Goal: Transaction & Acquisition: Purchase product/service

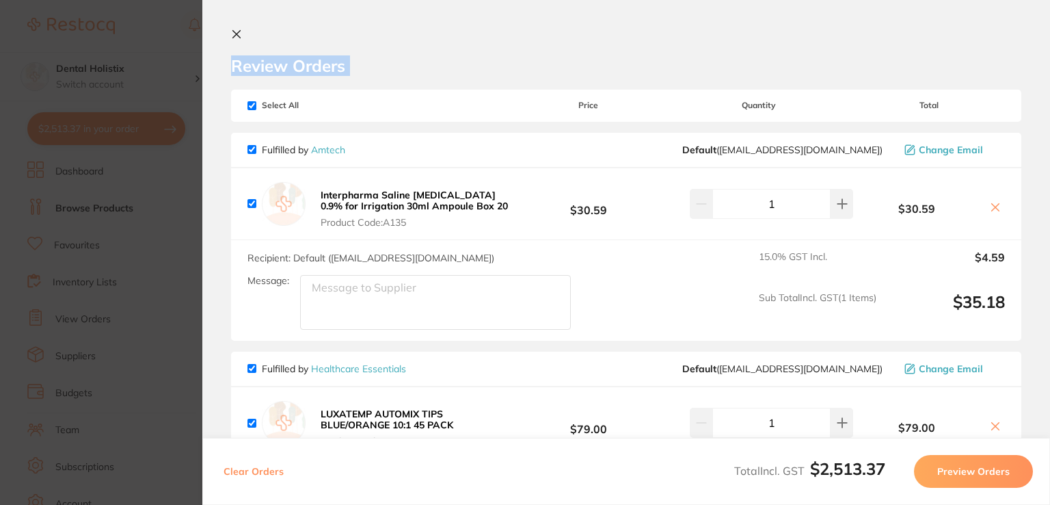
click at [326, 151] on link "Amtech" at bounding box center [328, 150] width 34 height 12
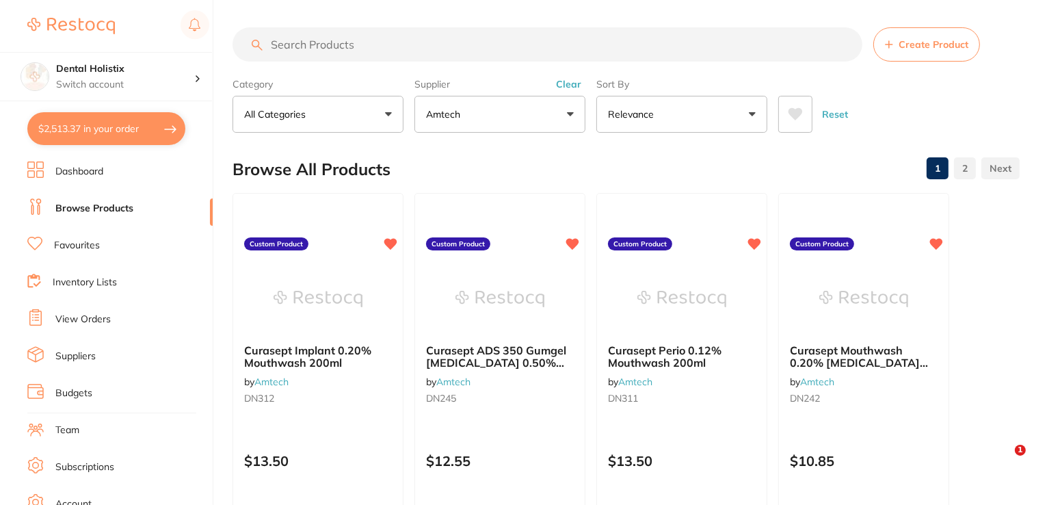
click at [423, 45] on input "search" at bounding box center [547, 44] width 630 height 34
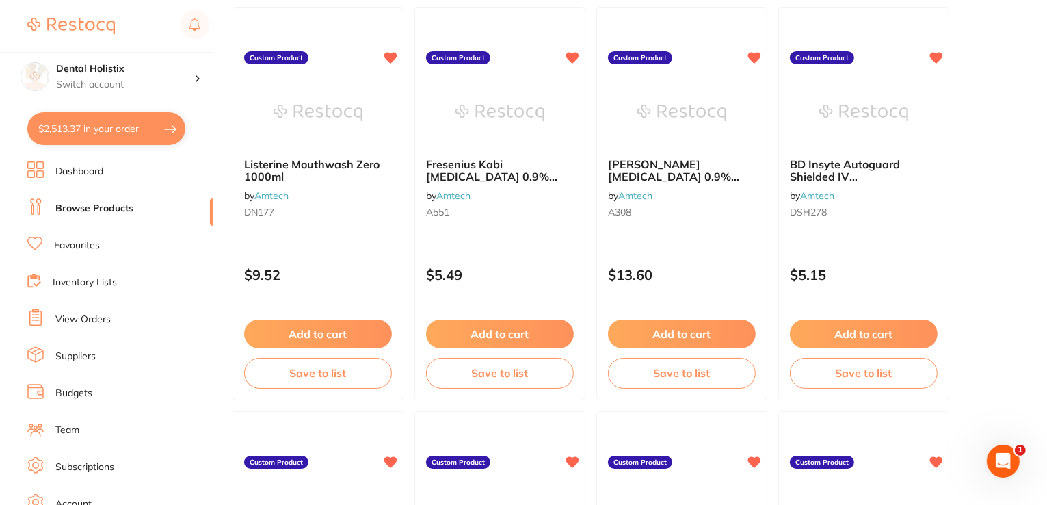
scroll to position [1765, 0]
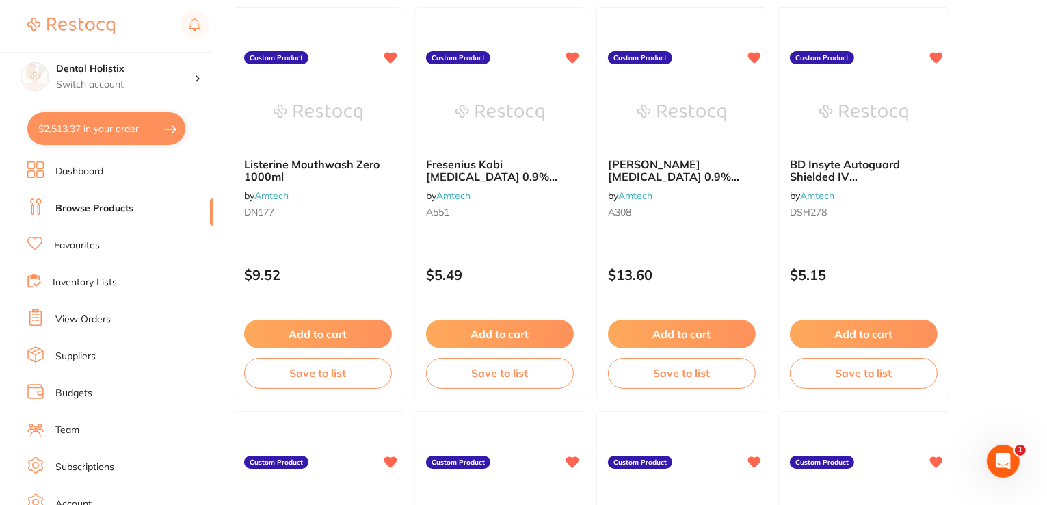
drag, startPoint x: 1047, startPoint y: 225, endPoint x: 1009, endPoint y: 114, distance: 117.2
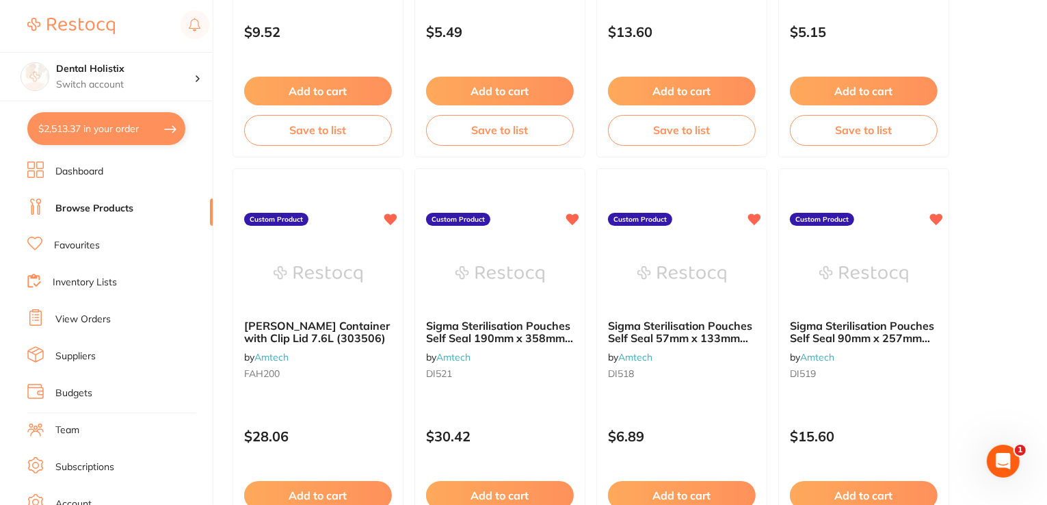
scroll to position [2452, 0]
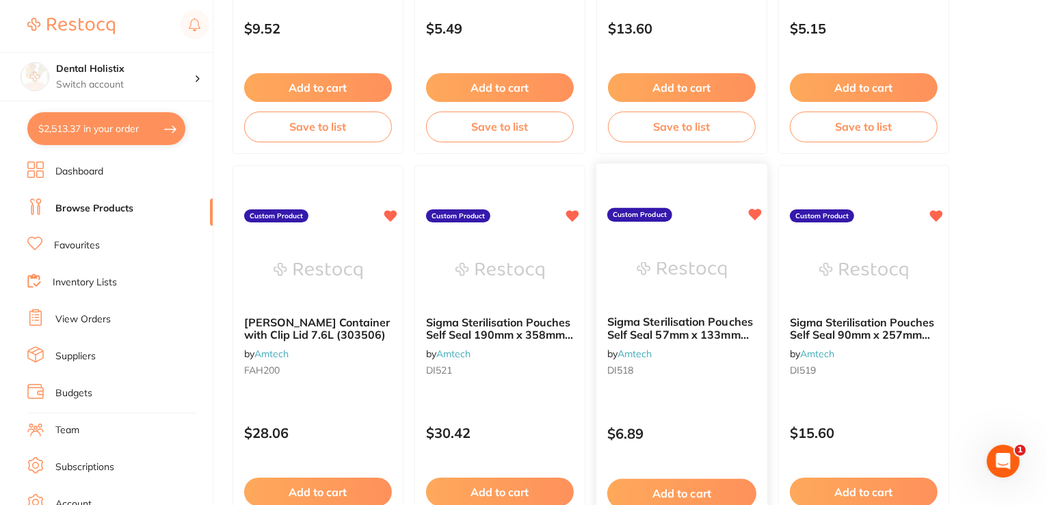
click at [716, 327] on span "Sigma Sterilisation Pouches Self Seal 57mm x 133mm Box 200" at bounding box center [680, 333] width 146 height 39
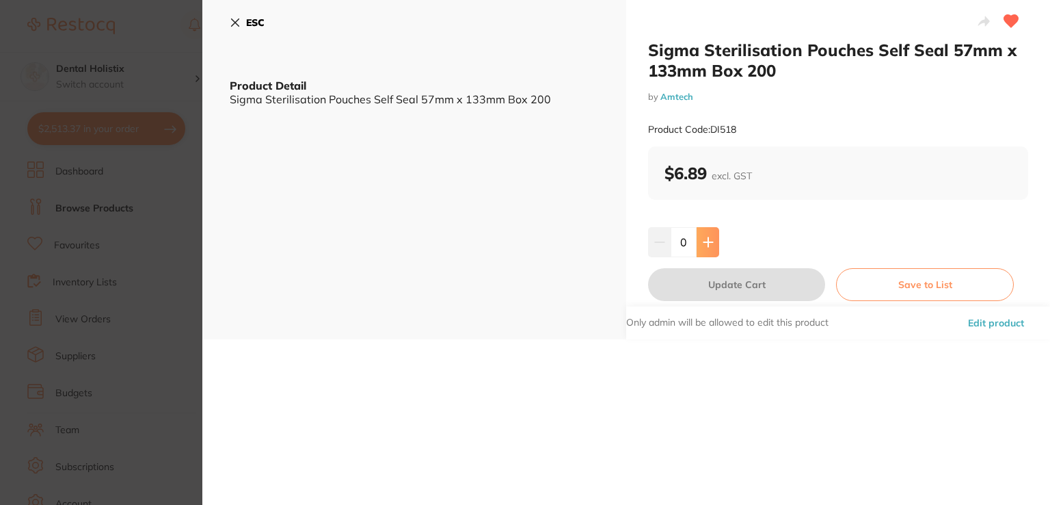
click at [704, 245] on icon at bounding box center [708, 242] width 11 height 11
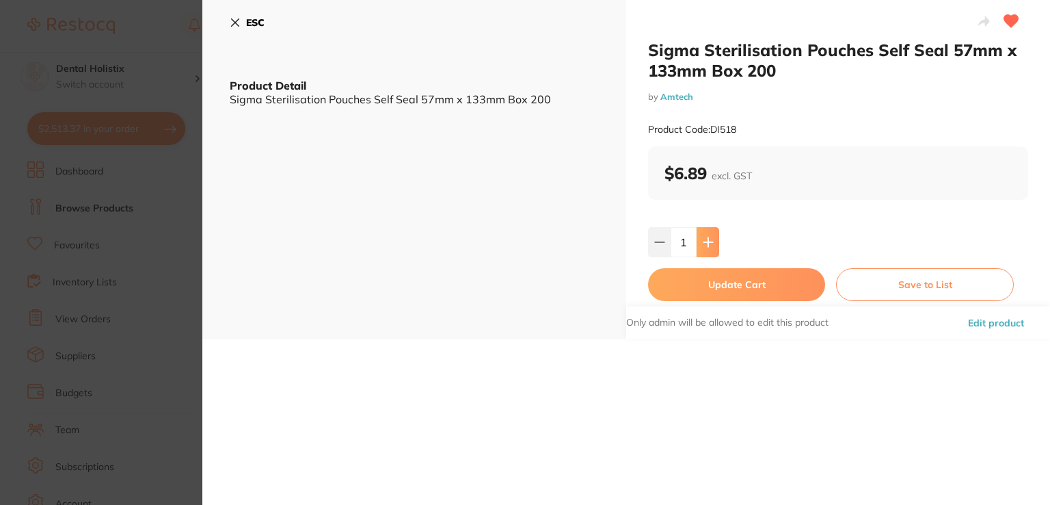
click at [704, 245] on icon at bounding box center [708, 242] width 11 height 11
type input "4"
click at [713, 284] on button "Update Cart" at bounding box center [736, 284] width 177 height 33
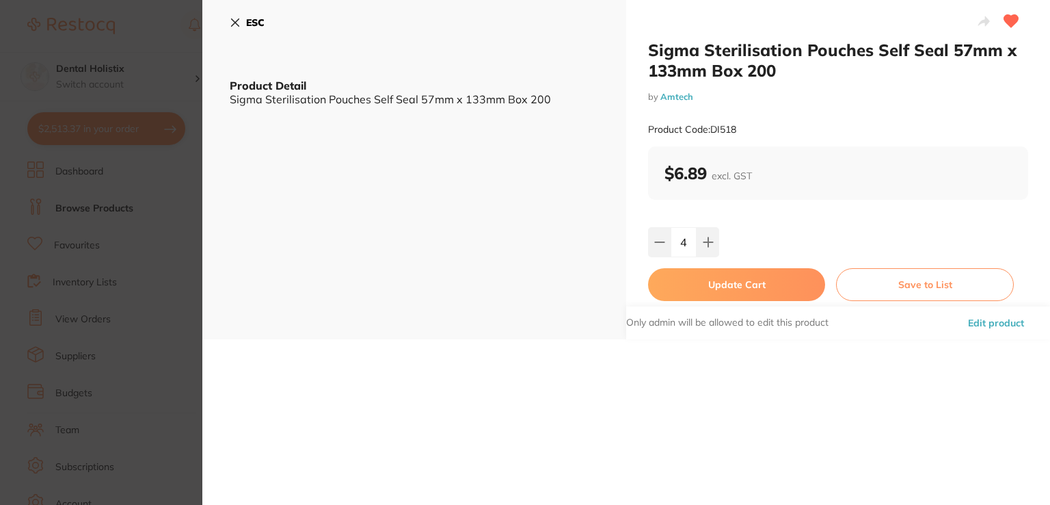
checkbox input "false"
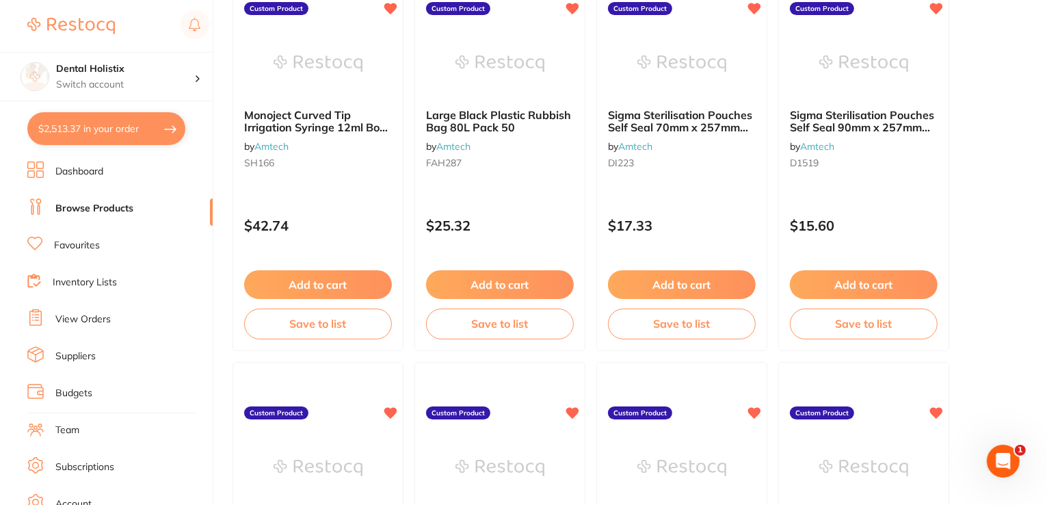
scroll to position [1851, 0]
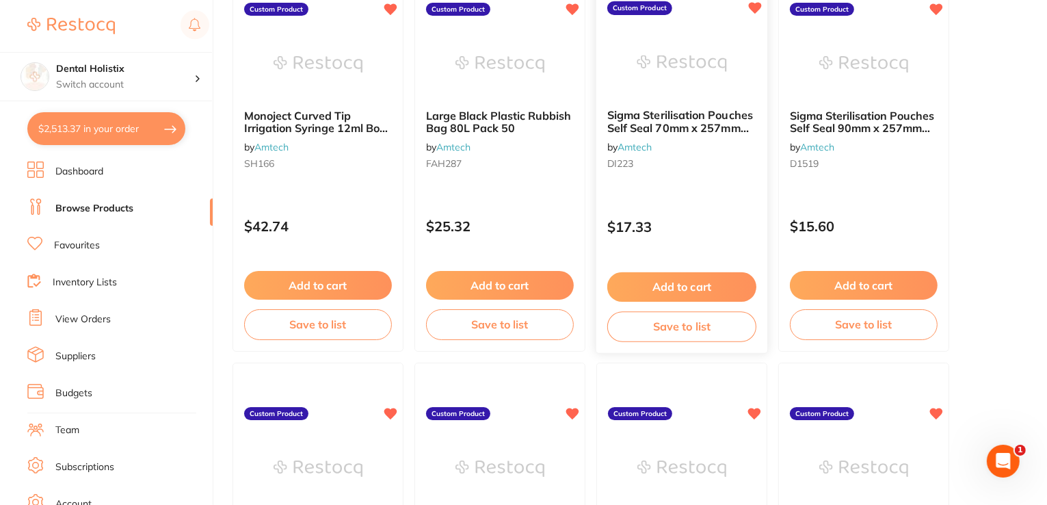
click at [709, 282] on button "Add to cart" at bounding box center [681, 286] width 149 height 29
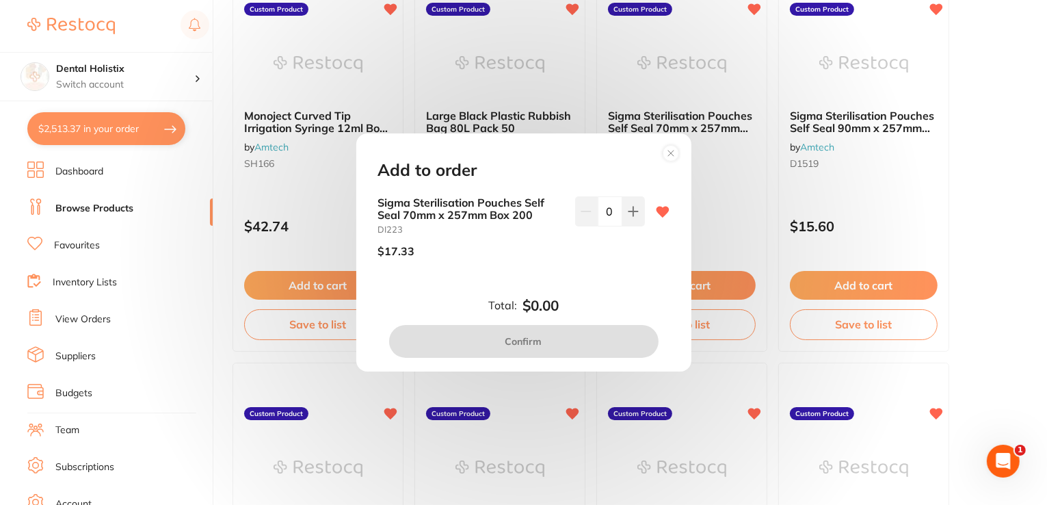
scroll to position [0, 0]
click at [631, 214] on icon at bounding box center [633, 211] width 11 height 11
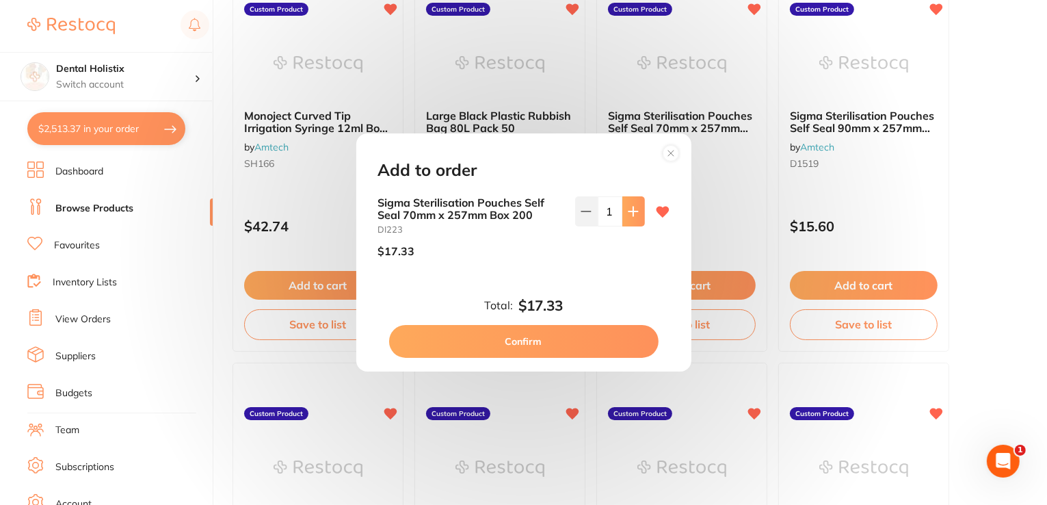
click at [631, 214] on icon at bounding box center [633, 211] width 11 height 11
type input "3"
click at [537, 342] on button "Confirm" at bounding box center [523, 341] width 269 height 33
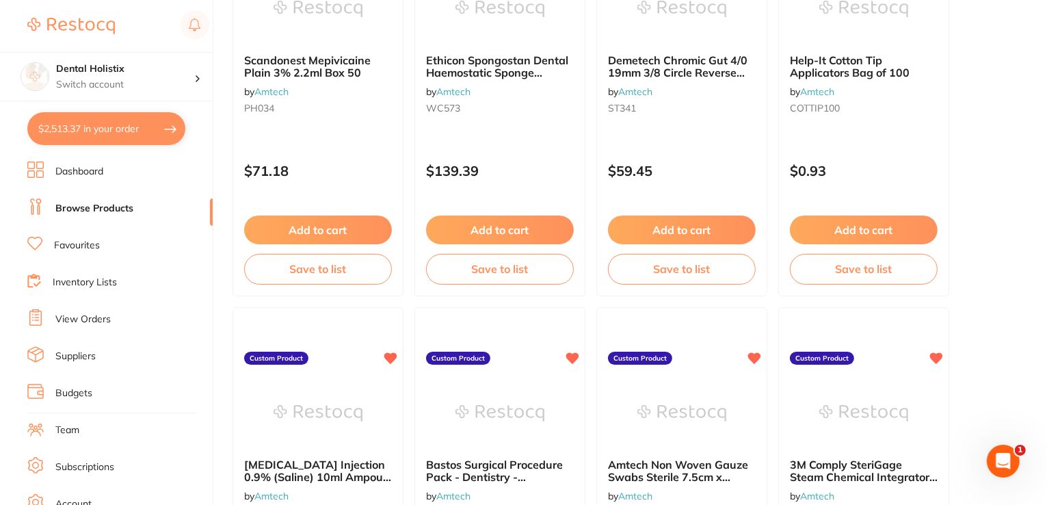
scroll to position [538, 0]
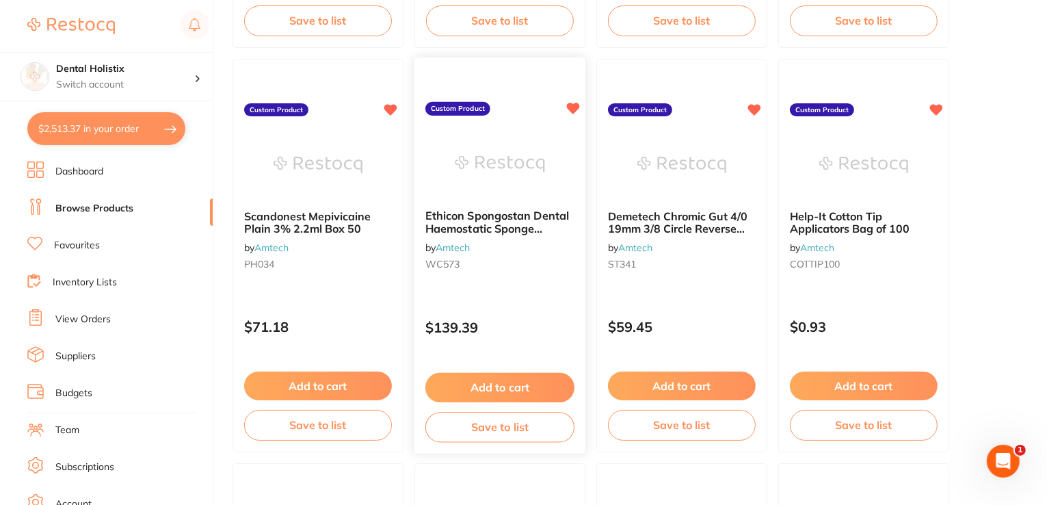
click at [531, 376] on button "Add to cart" at bounding box center [499, 387] width 149 height 29
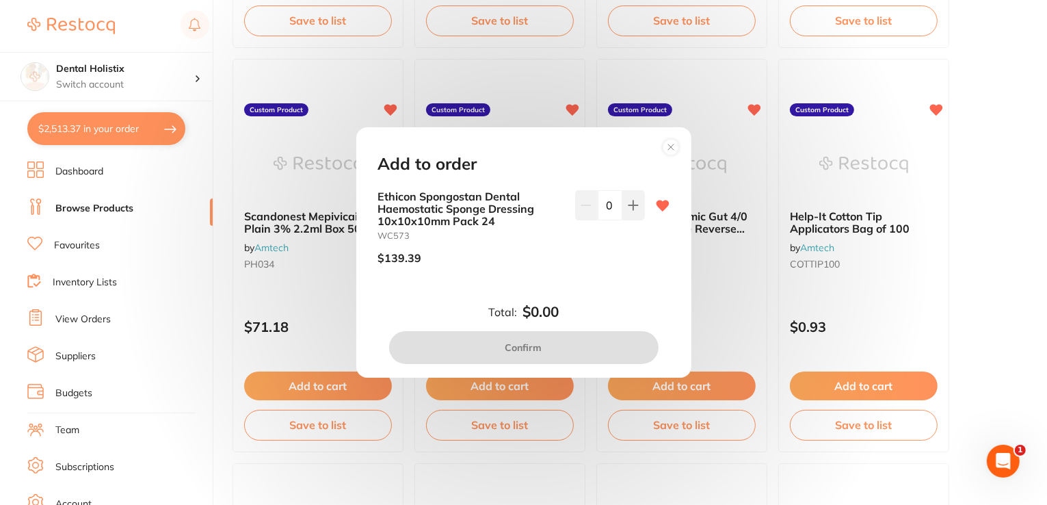
scroll to position [0, 0]
click at [628, 200] on icon at bounding box center [633, 205] width 11 height 11
type input "1"
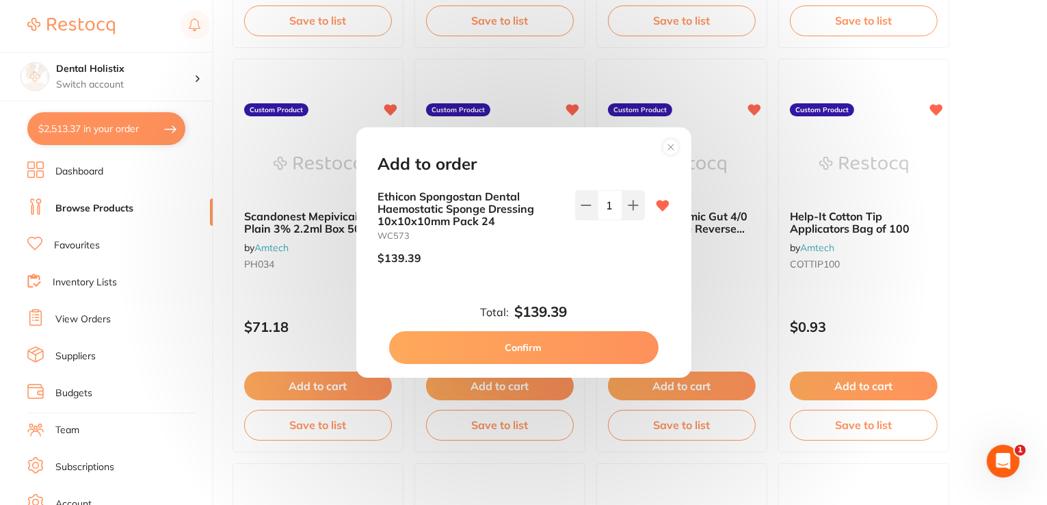
click at [557, 355] on button "Confirm" at bounding box center [523, 347] width 269 height 33
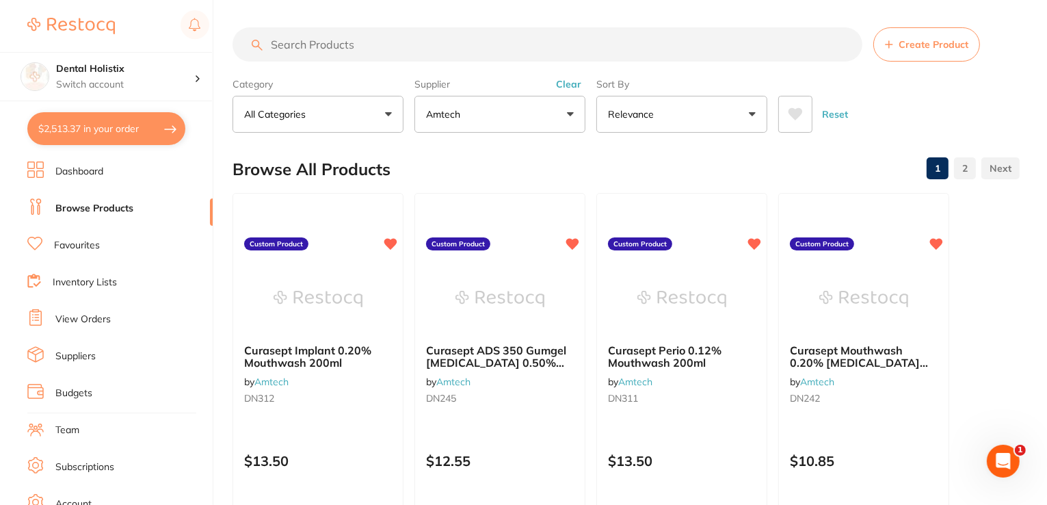
click at [420, 51] on input "search" at bounding box center [547, 44] width 630 height 34
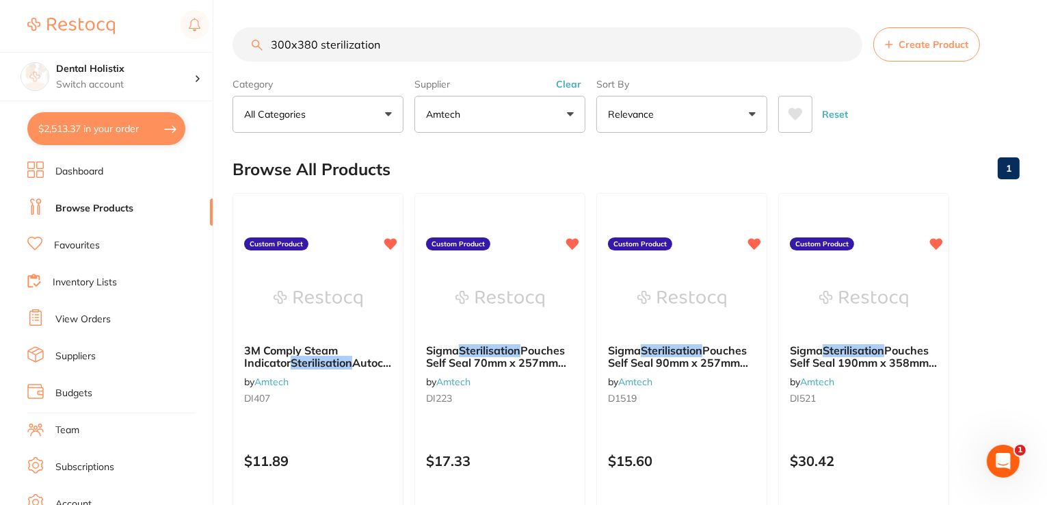
drag, startPoint x: 1047, startPoint y: 159, endPoint x: 1033, endPoint y: 103, distance: 58.5
click at [499, 49] on input "300x380 sterilization" at bounding box center [547, 44] width 630 height 34
type input "3"
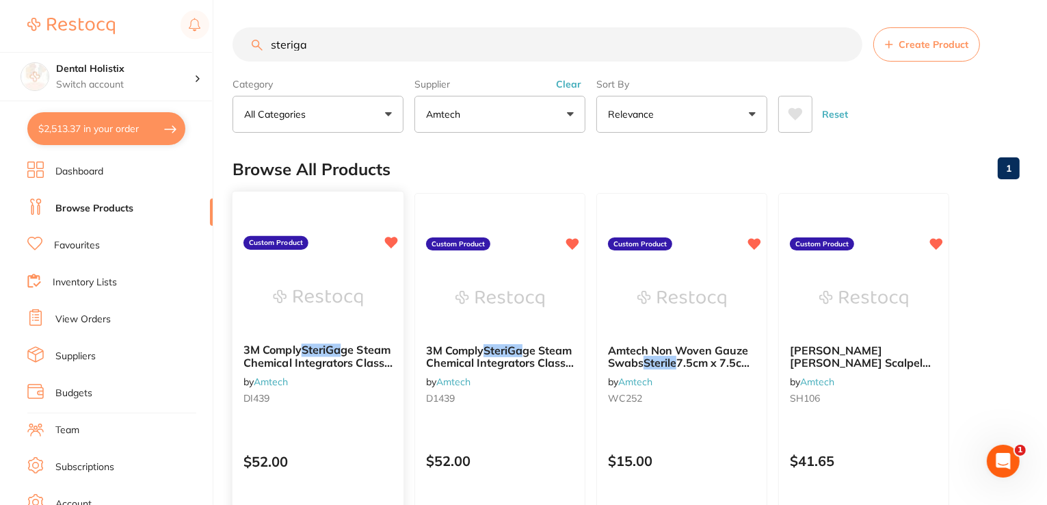
type input "steriga"
click at [330, 358] on span "ge Steam Chemical Integrators Class 5 Pack 100" at bounding box center [317, 362] width 149 height 39
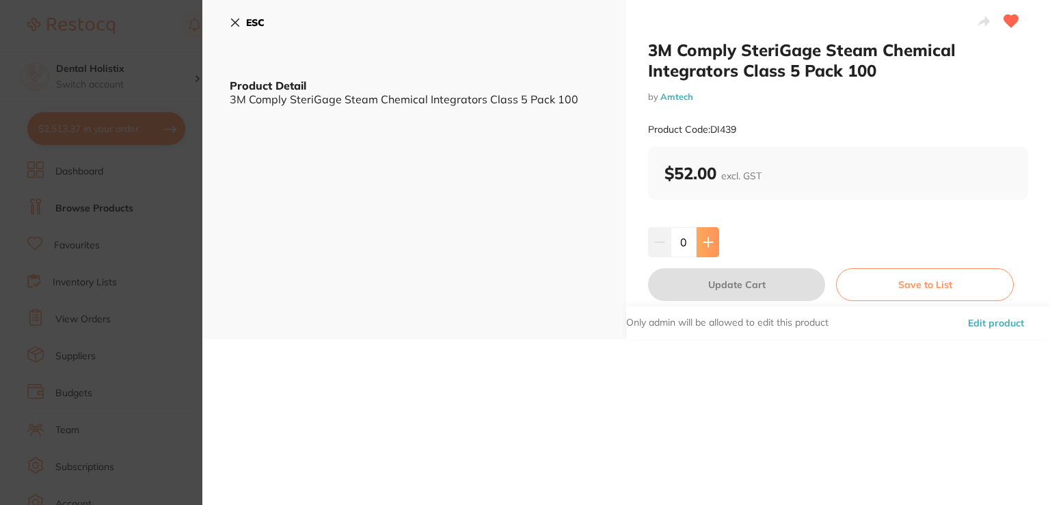
click at [708, 244] on icon at bounding box center [708, 242] width 11 height 11
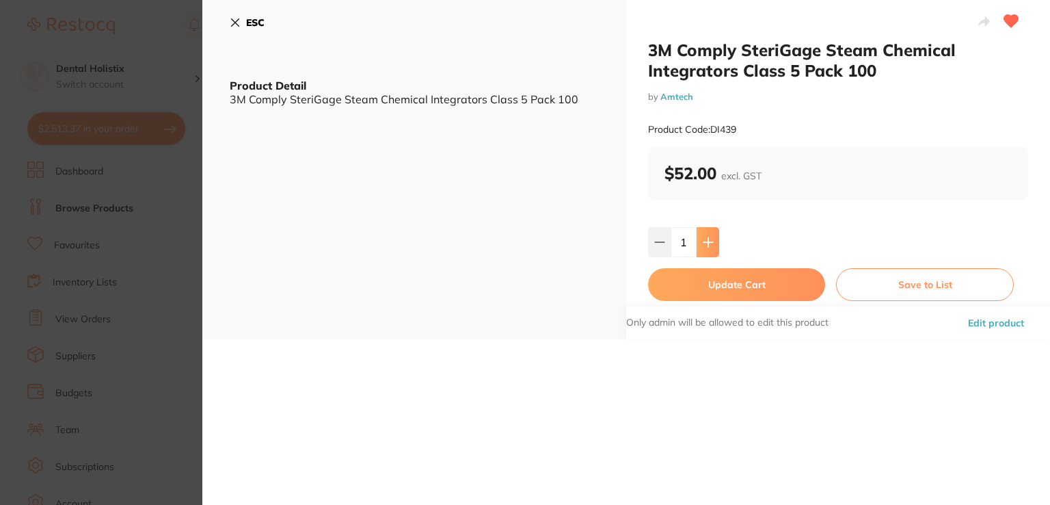
click at [710, 239] on icon at bounding box center [708, 242] width 11 height 11
type input "2"
click at [721, 280] on button "Update Cart" at bounding box center [736, 284] width 177 height 33
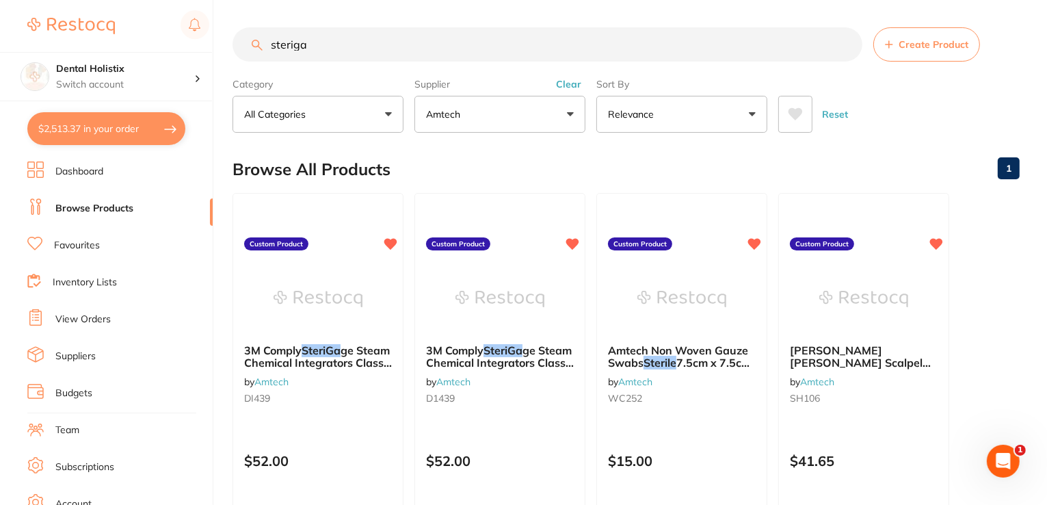
click at [170, 131] on button "$2,513.37 in your order" at bounding box center [106, 128] width 158 height 33
checkbox input "true"
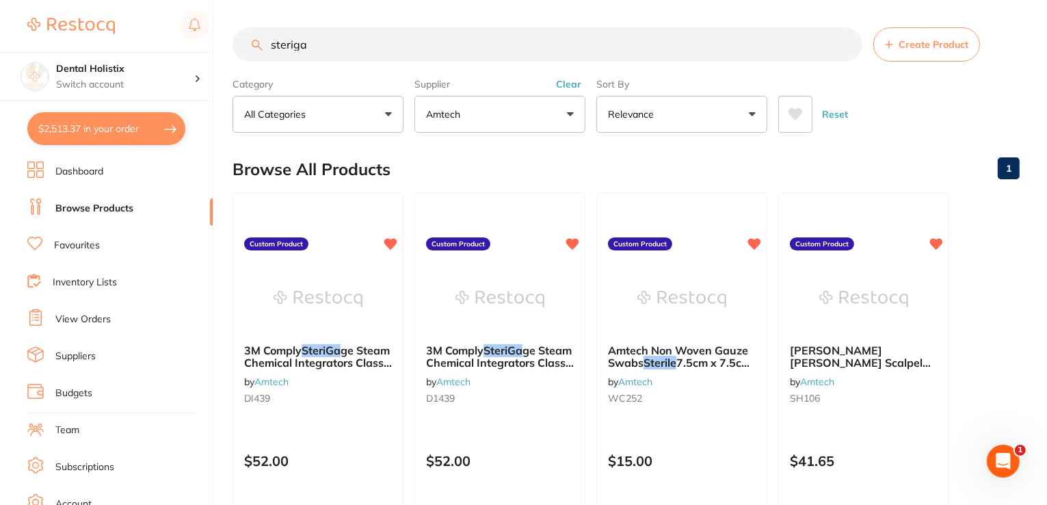
checkbox input "true"
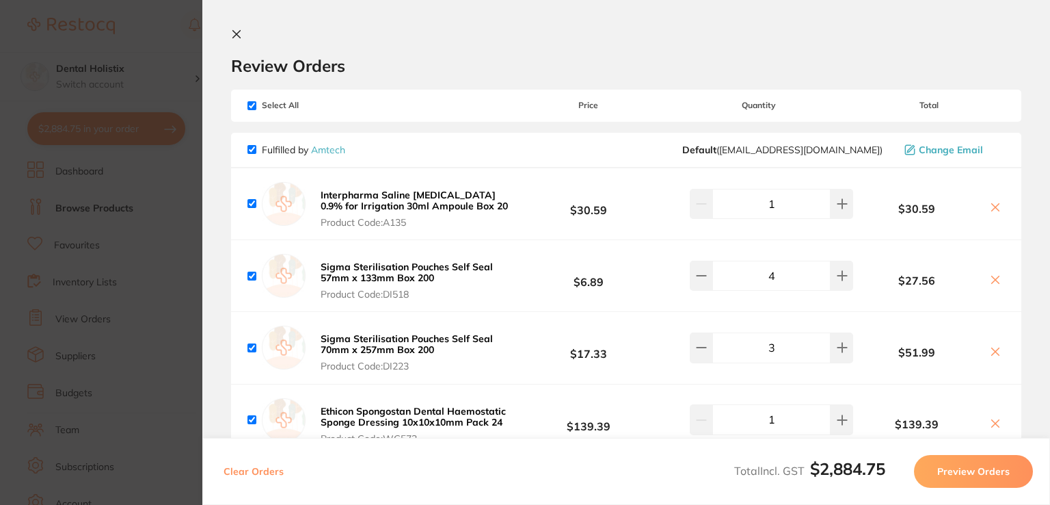
drag, startPoint x: 1049, startPoint y: 77, endPoint x: 840, endPoint y: 31, distance: 214.2
click at [840, 31] on div "Review Orders" at bounding box center [626, 52] width 790 height 47
click at [255, 149] on input "checkbox" at bounding box center [251, 149] width 9 height 9
checkbox input "false"
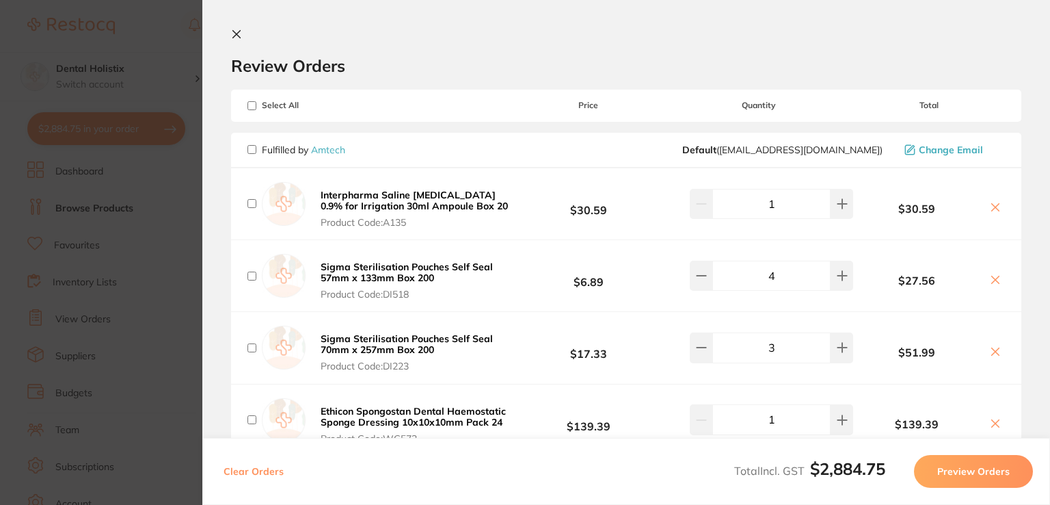
checkbox input "false"
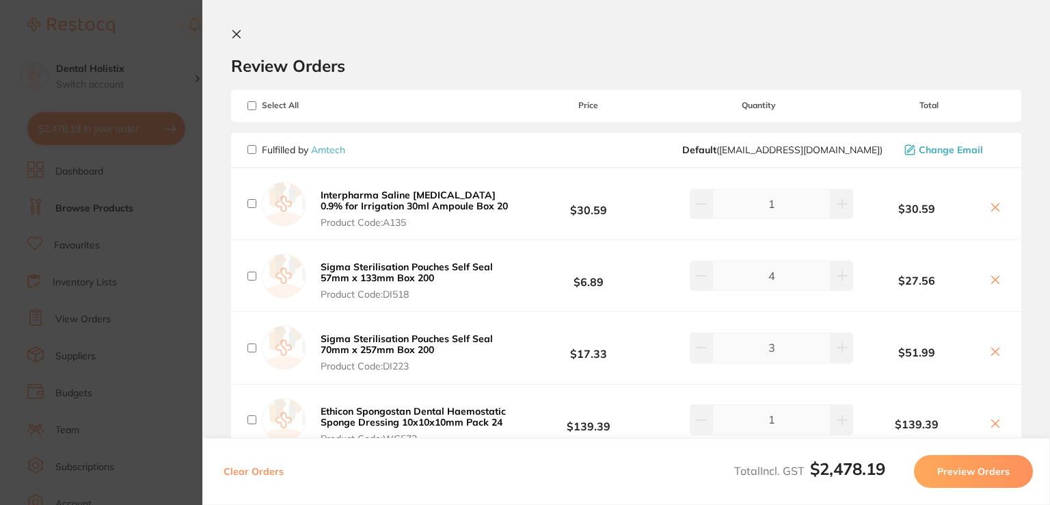
drag, startPoint x: 1048, startPoint y: 103, endPoint x: 953, endPoint y: 78, distance: 98.2
click at [953, 78] on section "Review Orders Your orders are being processed and we will notify you once we ha…" at bounding box center [626, 252] width 848 height 505
drag, startPoint x: 1049, startPoint y: 90, endPoint x: 941, endPoint y: 14, distance: 132.0
click at [941, 14] on section "Review Orders Your orders are being processed and we will notify you once we ha…" at bounding box center [626, 252] width 848 height 505
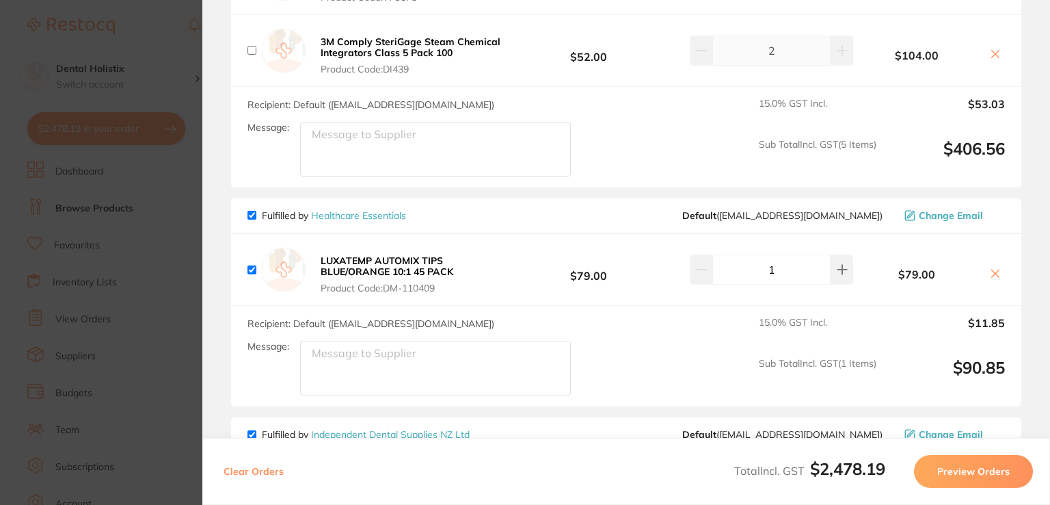
click at [249, 212] on input "checkbox" at bounding box center [251, 215] width 9 height 9
checkbox input "false"
click at [1034, 243] on section "Review Orders Your orders are being processed and we will notify you once we ha…" at bounding box center [626, 252] width 848 height 505
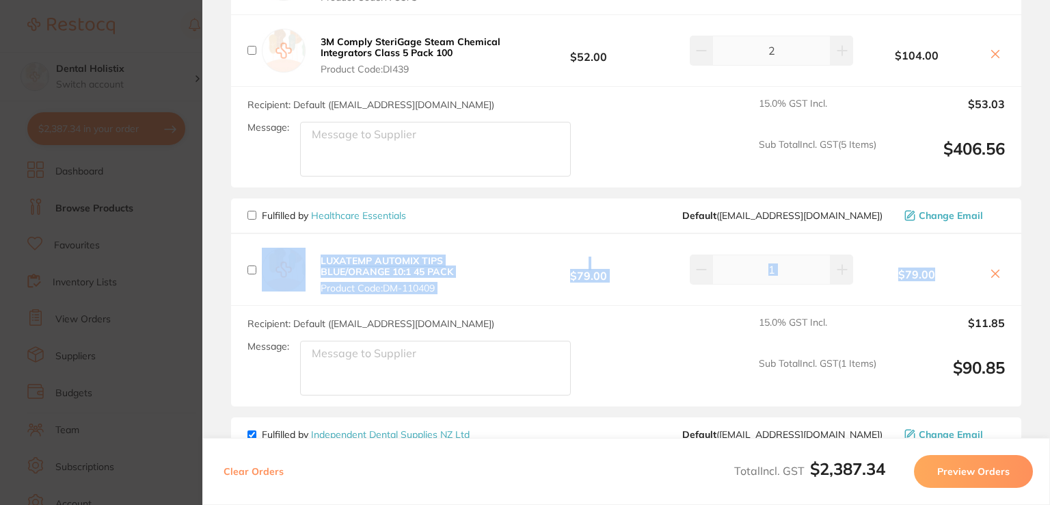
drag, startPoint x: 1034, startPoint y: 243, endPoint x: 1049, endPoint y: 200, distance: 46.5
click at [1049, 200] on section "Review Orders Your orders are being processed and we will notify you once we ha…" at bounding box center [626, 252] width 848 height 505
click at [1039, 239] on section "Review Orders Your orders are being processed and we will notify you once we ha…" at bounding box center [626, 252] width 848 height 505
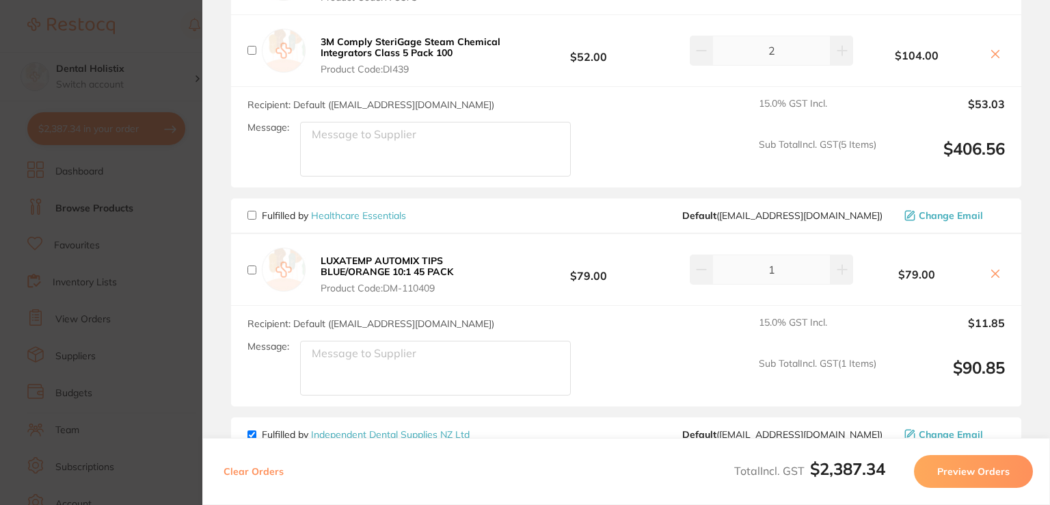
click at [1039, 239] on section "Review Orders Your orders are being processed and we will notify you once we ha…" at bounding box center [626, 252] width 848 height 505
click at [252, 431] on input "checkbox" at bounding box center [251, 434] width 9 height 9
checkbox input "false"
click at [1040, 230] on section "Review Orders Your orders are being processed and we will notify you once we ha…" at bounding box center [626, 252] width 848 height 505
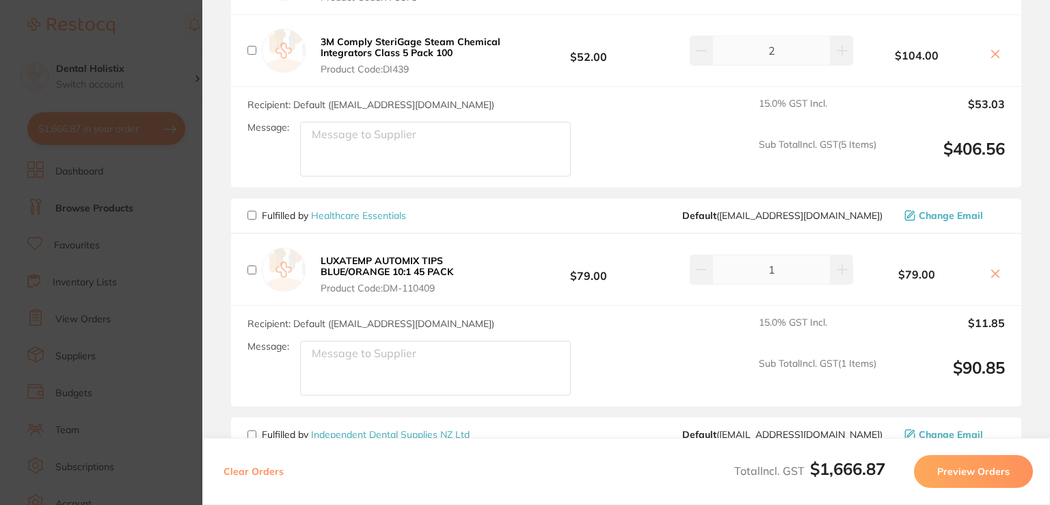
click at [1040, 230] on section "Review Orders Your orders are being processed and we will notify you once we ha…" at bounding box center [626, 252] width 848 height 505
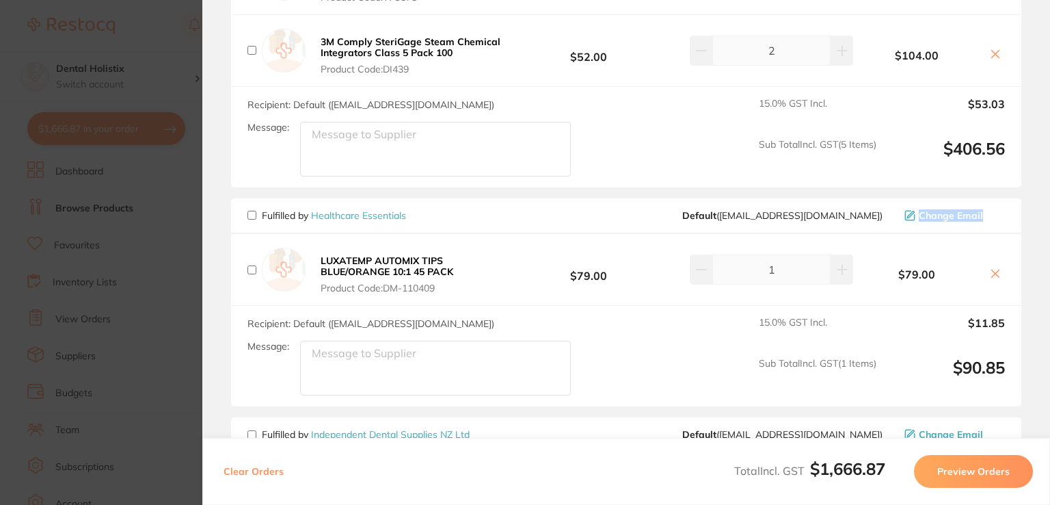
click at [1039, 208] on section "Review Orders Your orders are being processed and we will notify you once we ha…" at bounding box center [626, 252] width 848 height 505
click at [1043, 274] on section "Review Orders Your orders are being processed and we will notify you once we ha…" at bounding box center [626, 252] width 848 height 505
drag, startPoint x: 1043, startPoint y: 274, endPoint x: 1042, endPoint y: 316, distance: 41.7
click at [1042, 316] on section "Review Orders Your orders are being processed and we will notify you once we ha…" at bounding box center [626, 252] width 848 height 505
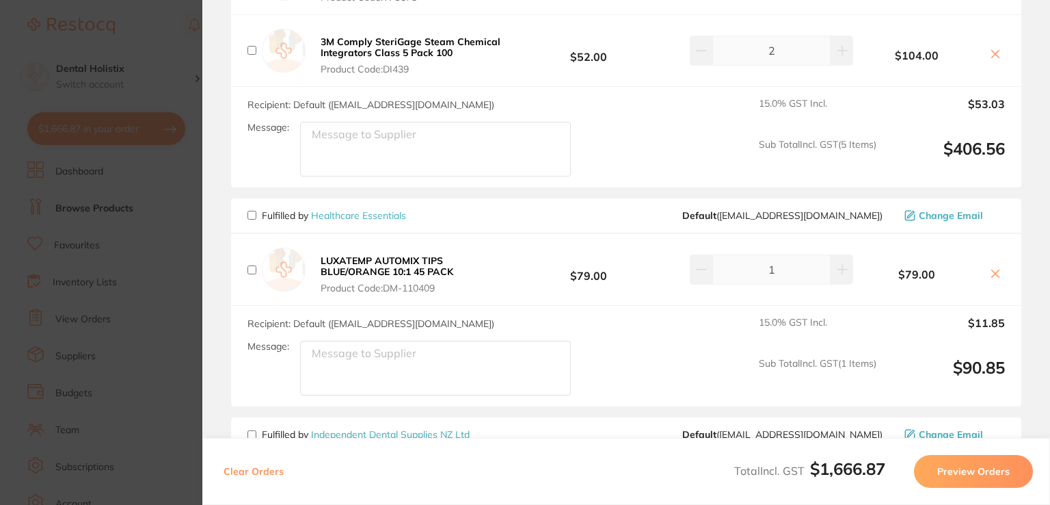
click at [1042, 316] on section "Review Orders Your orders are being processed and we will notify you once we ha…" at bounding box center [626, 252] width 848 height 505
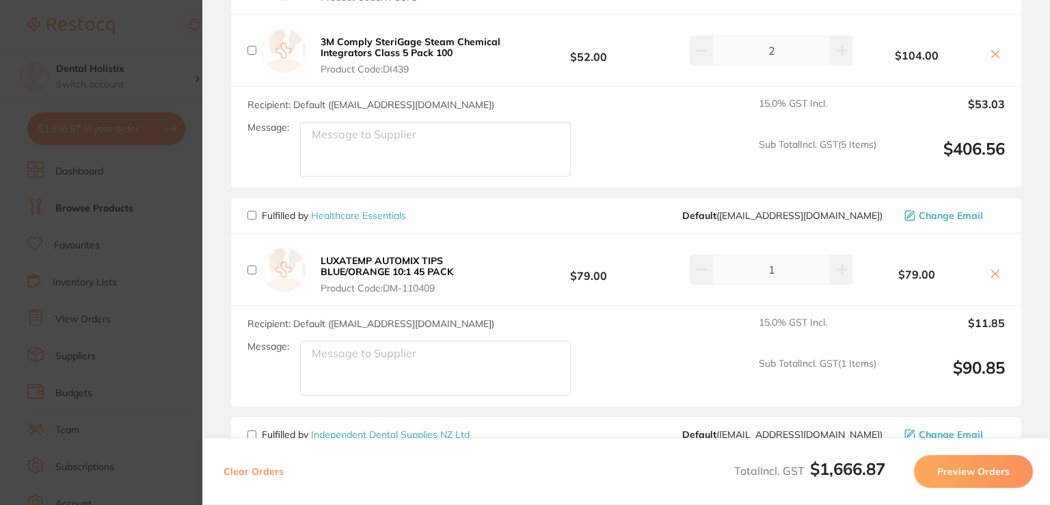
click at [1045, 139] on section "Review Orders Your orders are being processed and we will notify you once we ha…" at bounding box center [626, 252] width 848 height 505
click at [1045, 255] on section "Review Orders Your orders are being processed and we will notify you once we ha…" at bounding box center [626, 252] width 848 height 505
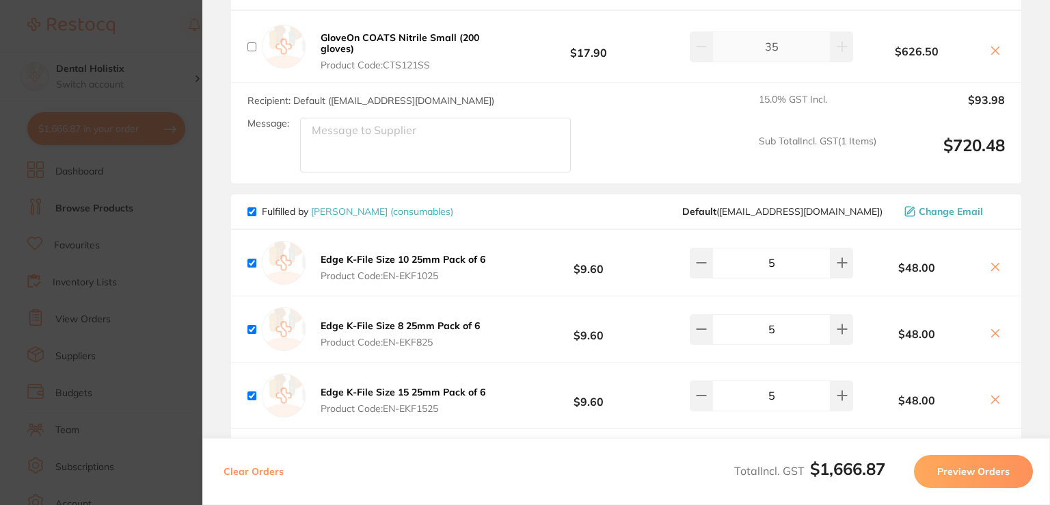
drag, startPoint x: 1047, startPoint y: 298, endPoint x: 1041, endPoint y: 333, distance: 35.5
click at [1041, 333] on section "Review Orders Your orders are being processed and we will notify you once we ha…" at bounding box center [626, 252] width 848 height 505
click at [250, 212] on input "checkbox" at bounding box center [251, 211] width 9 height 9
checkbox input "false"
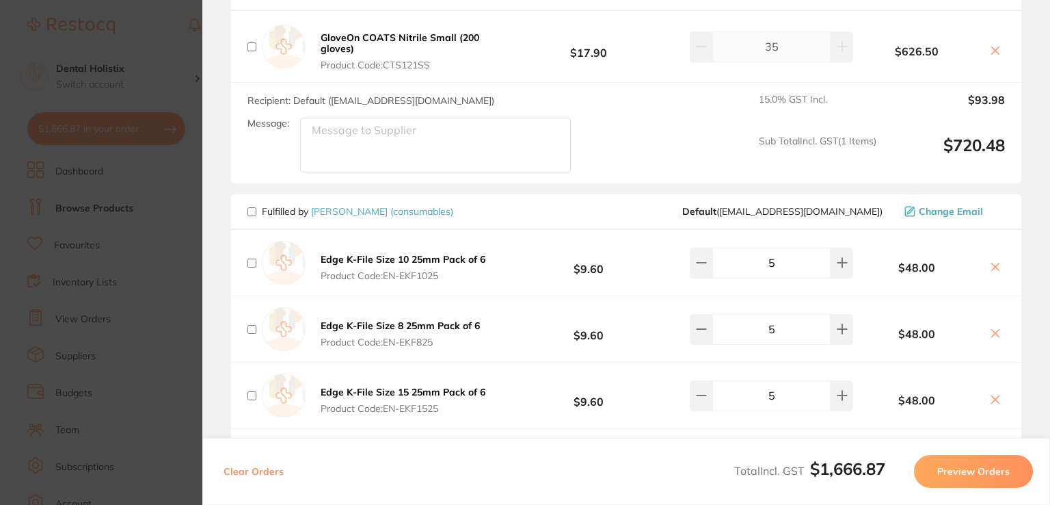
checkbox input "false"
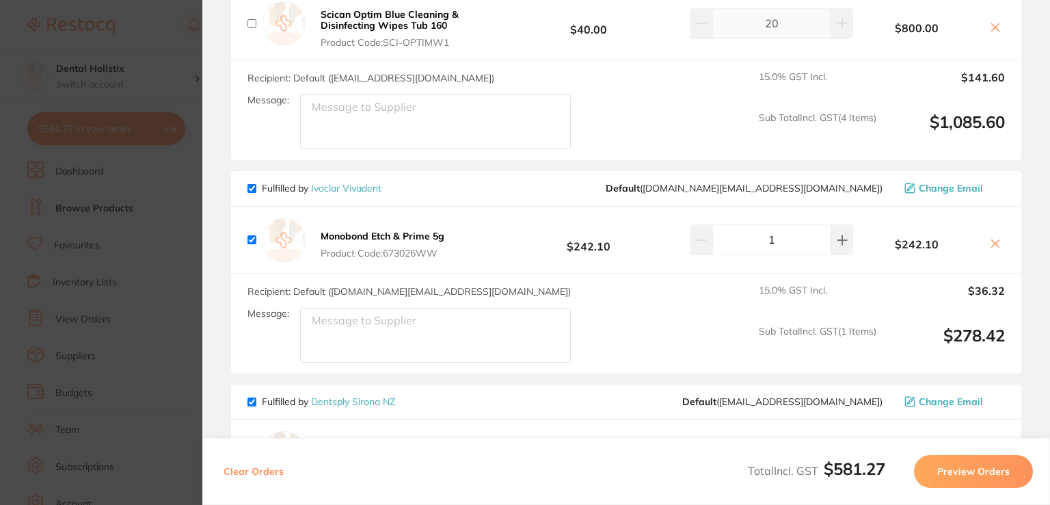
click at [255, 184] on input "checkbox" at bounding box center [251, 188] width 9 height 9
checkbox input "false"
drag, startPoint x: 1048, startPoint y: 394, endPoint x: 652, endPoint y: 362, distance: 397.8
click at [652, 362] on div "Recipient: Default ( [DOMAIN_NAME][EMAIL_ADDRESS][DOMAIN_NAME] ) Message: 15.0 …" at bounding box center [626, 323] width 790 height 100
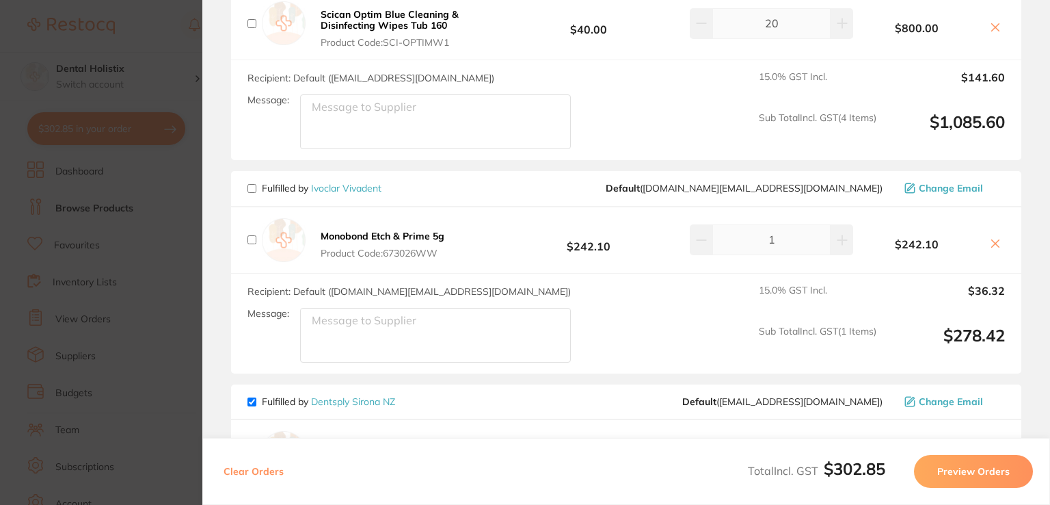
drag, startPoint x: 1049, startPoint y: 384, endPoint x: 1044, endPoint y: 417, distance: 33.3
click at [1044, 417] on section "Review Orders Your orders are being processed and we will notify you once we ha…" at bounding box center [626, 252] width 848 height 505
click at [1044, 404] on section "Review Orders Your orders are being processed and we will notify you once we ha…" at bounding box center [626, 252] width 848 height 505
click at [253, 397] on input "checkbox" at bounding box center [251, 401] width 9 height 9
checkbox input "false"
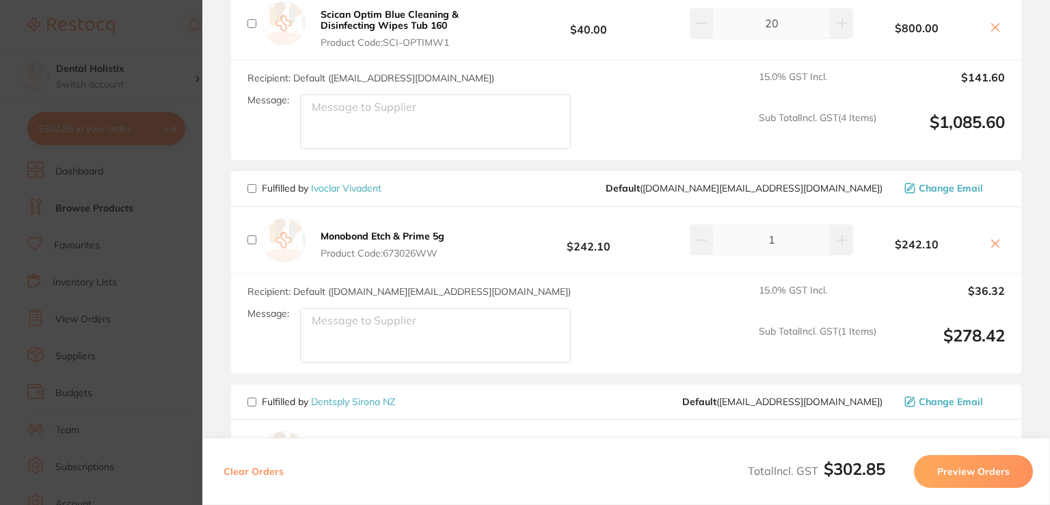
checkbox input "false"
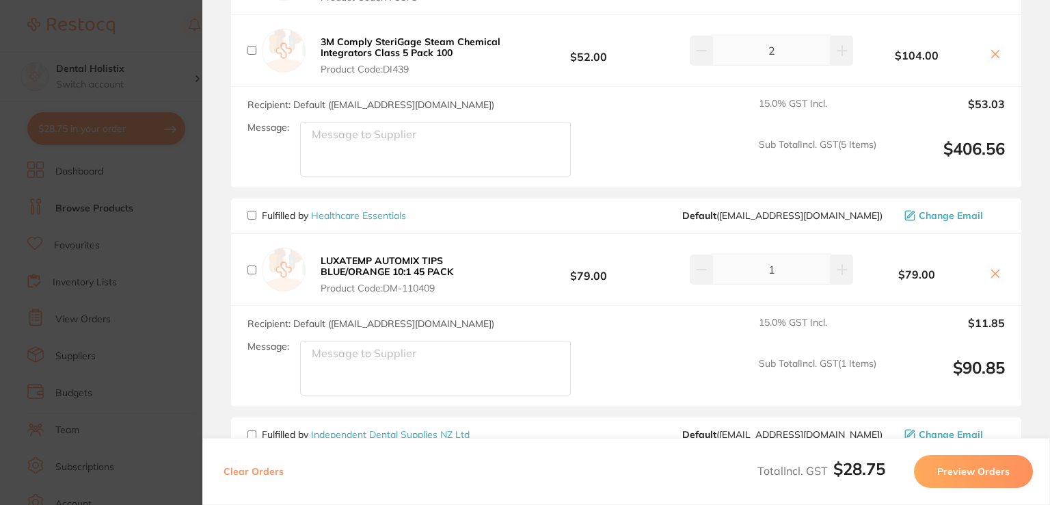
scroll to position [0, 0]
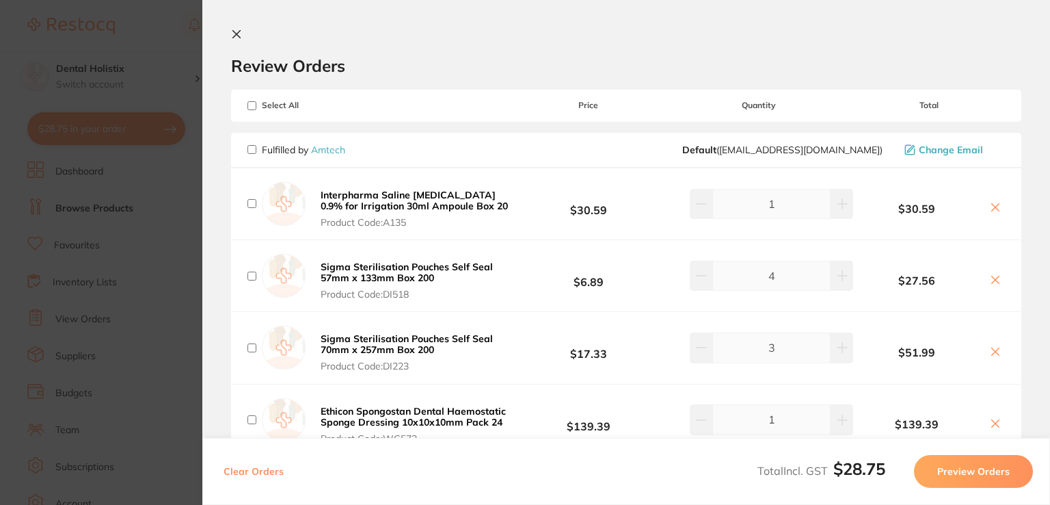
click at [237, 36] on icon at bounding box center [236, 34] width 11 height 11
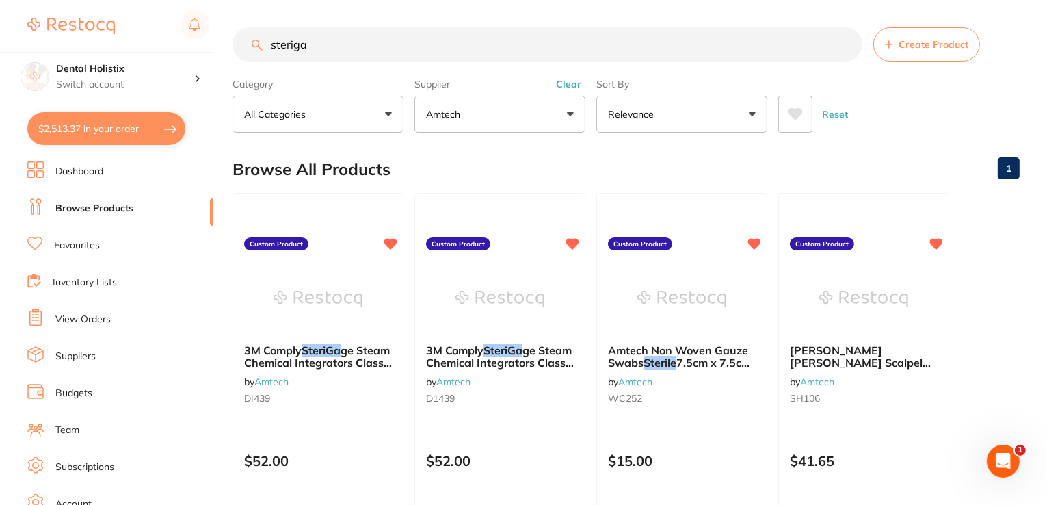
click at [150, 132] on button "$2,513.37 in your order" at bounding box center [106, 128] width 158 height 33
checkbox input "true"
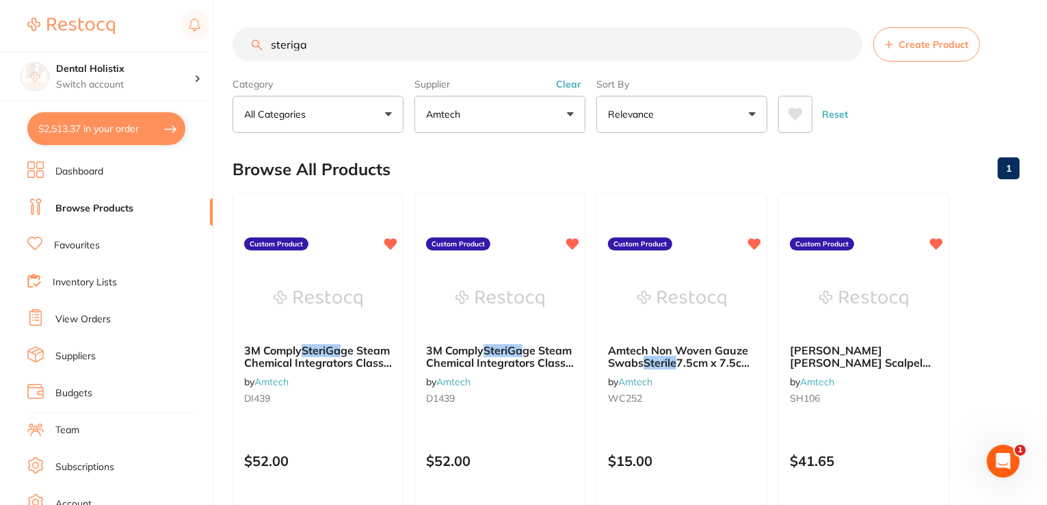
checkbox input "true"
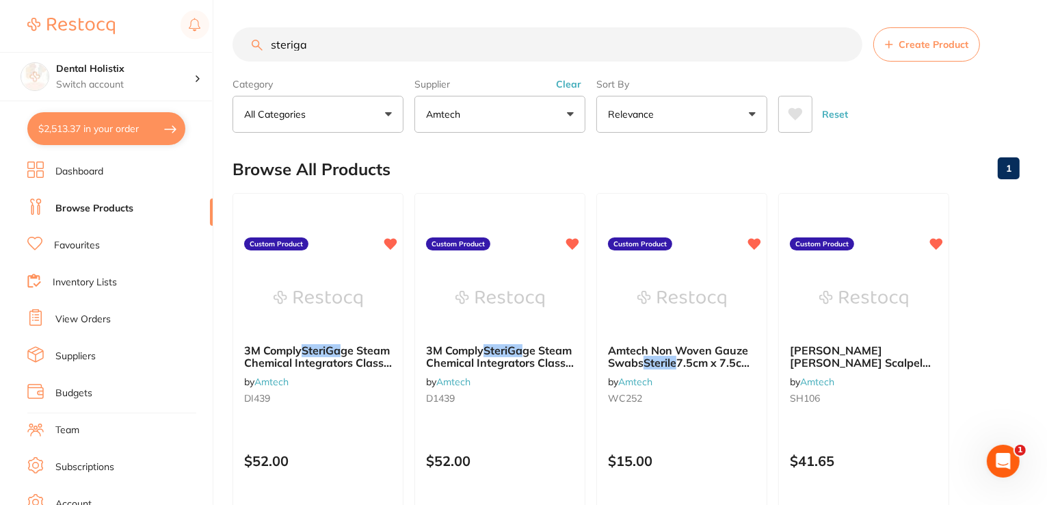
checkbox input "true"
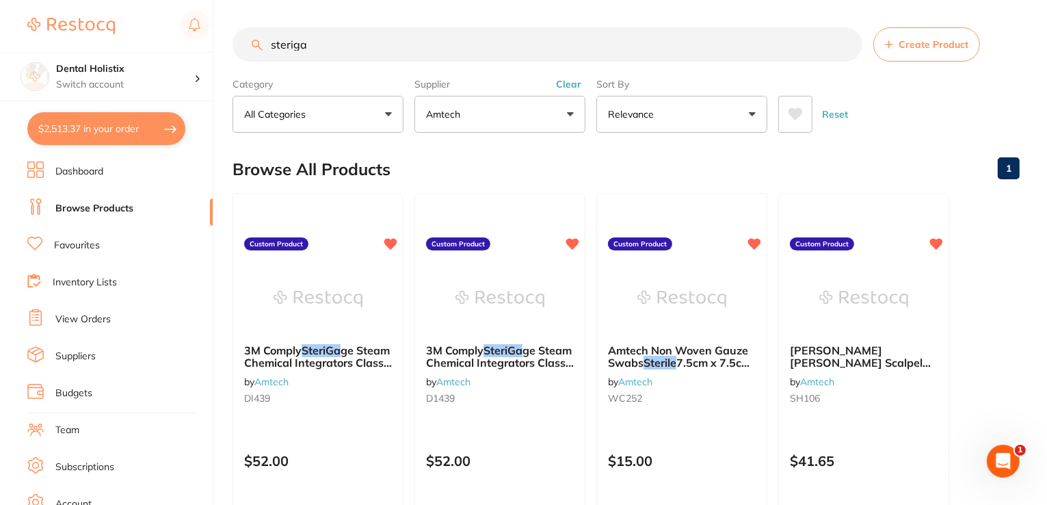
checkbox input "true"
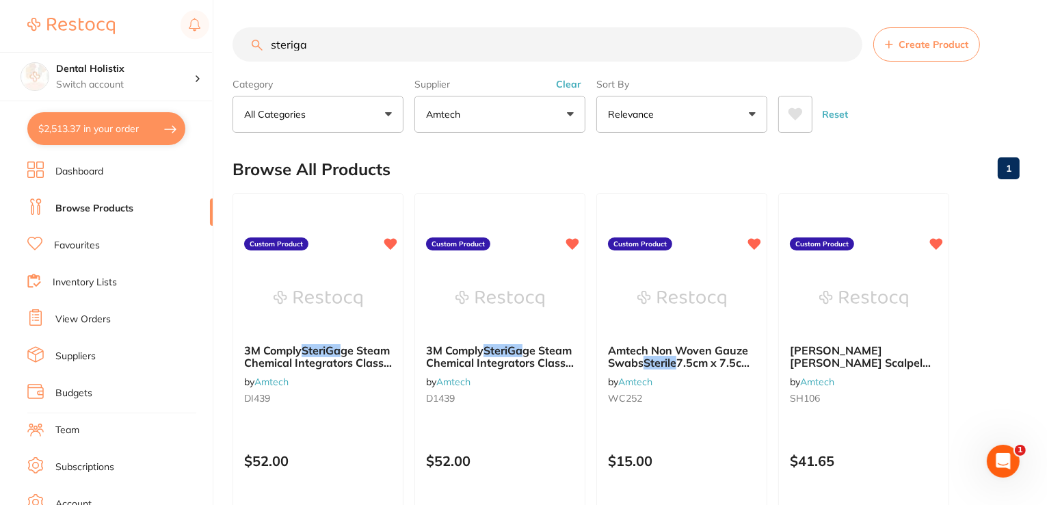
checkbox input "true"
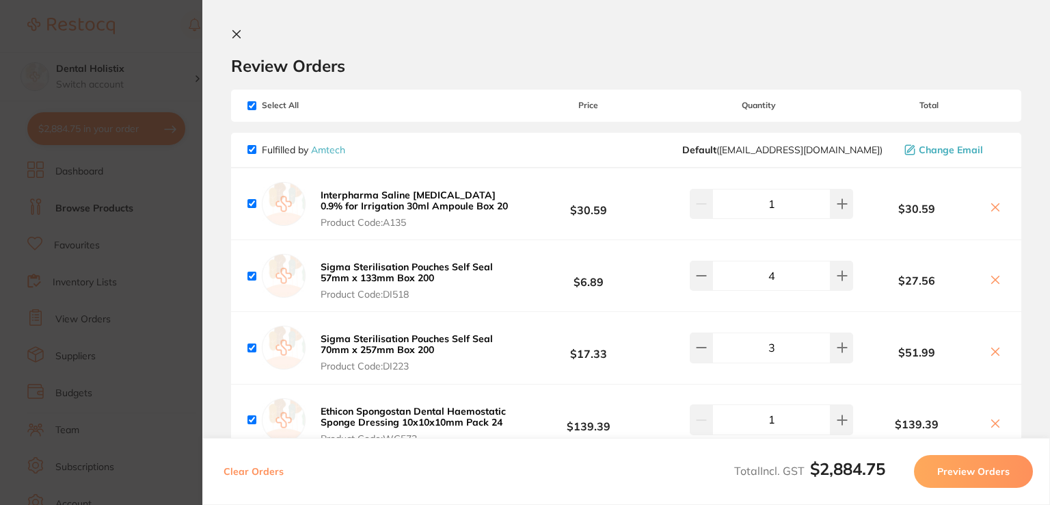
click at [241, 33] on icon at bounding box center [236, 34] width 11 height 11
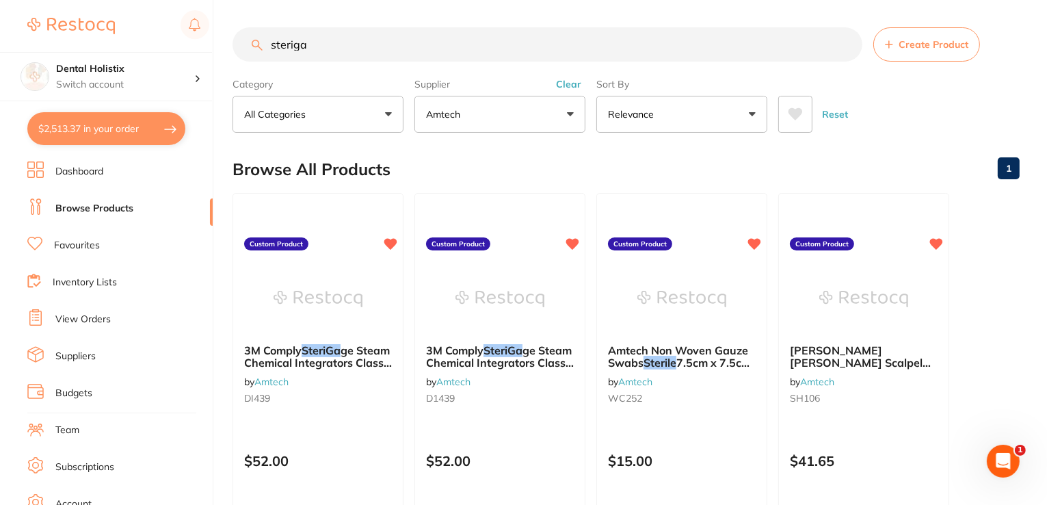
click at [82, 213] on link "Browse Products" at bounding box center [94, 209] width 78 height 14
click at [572, 112] on button "Amtech" at bounding box center [499, 114] width 171 height 37
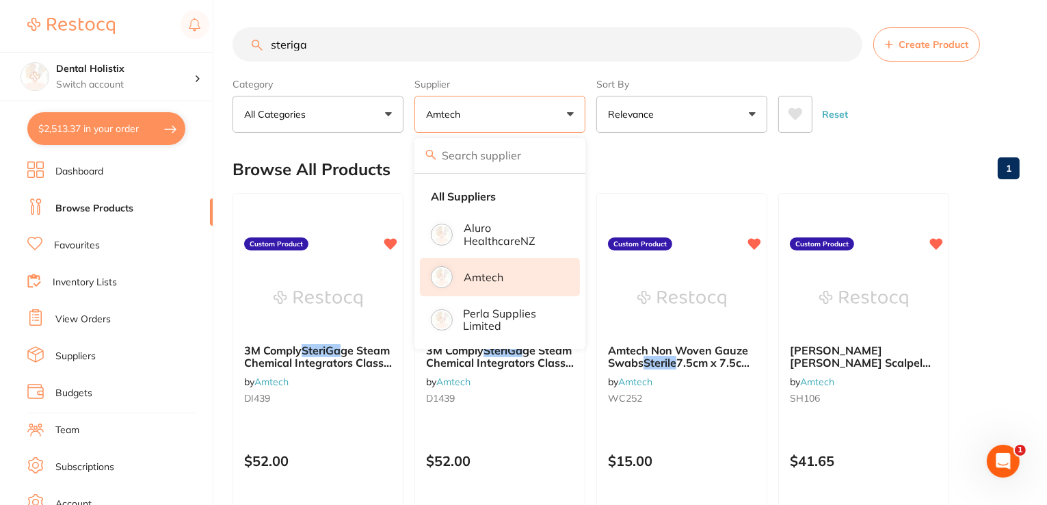
click at [94, 174] on link "Dashboard" at bounding box center [79, 172] width 48 height 14
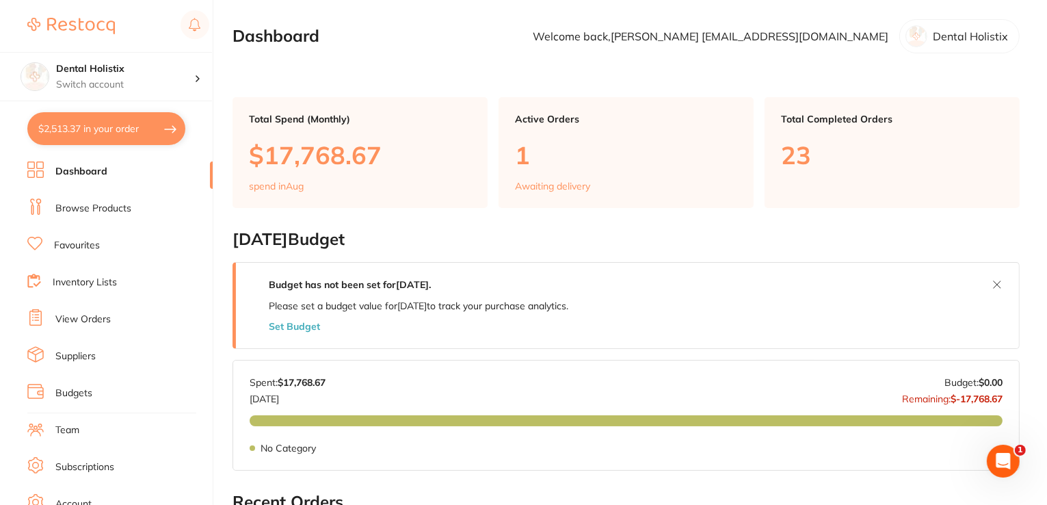
scroll to position [441, 0]
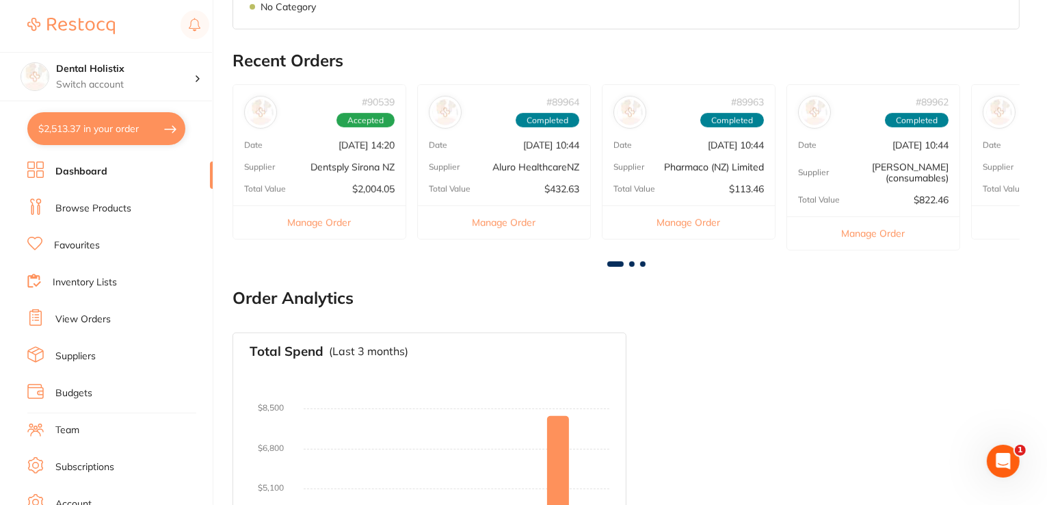
click at [632, 262] on span at bounding box center [631, 263] width 5 height 5
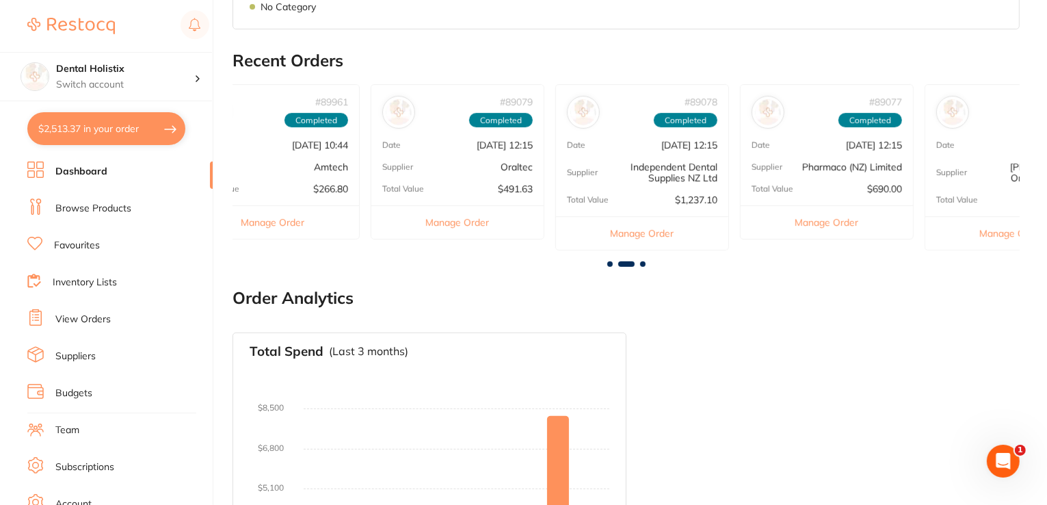
scroll to position [0, 787]
click at [610, 262] on span at bounding box center [609, 263] width 5 height 5
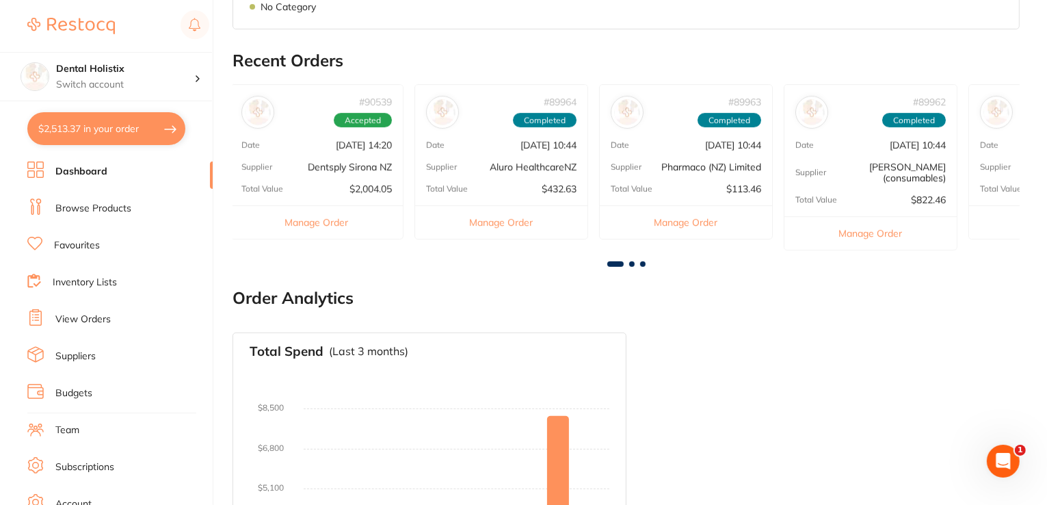
scroll to position [0, 0]
click at [298, 147] on div "Date [DATE] 14:20" at bounding box center [319, 144] width 172 height 11
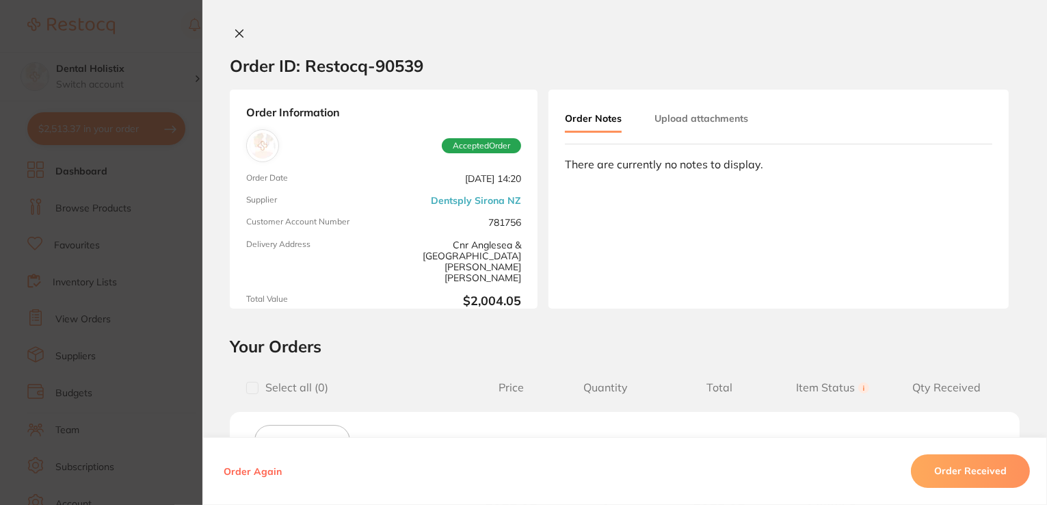
click at [1042, 149] on div "Order Information Accepted Order Order Date [DATE] 14:20 Supplier Dentsply Siro…" at bounding box center [624, 199] width 844 height 219
click at [1042, 171] on div "Order Information Accepted Order Order Date [DATE] 14:20 Supplier Dentsply Siro…" at bounding box center [624, 199] width 844 height 219
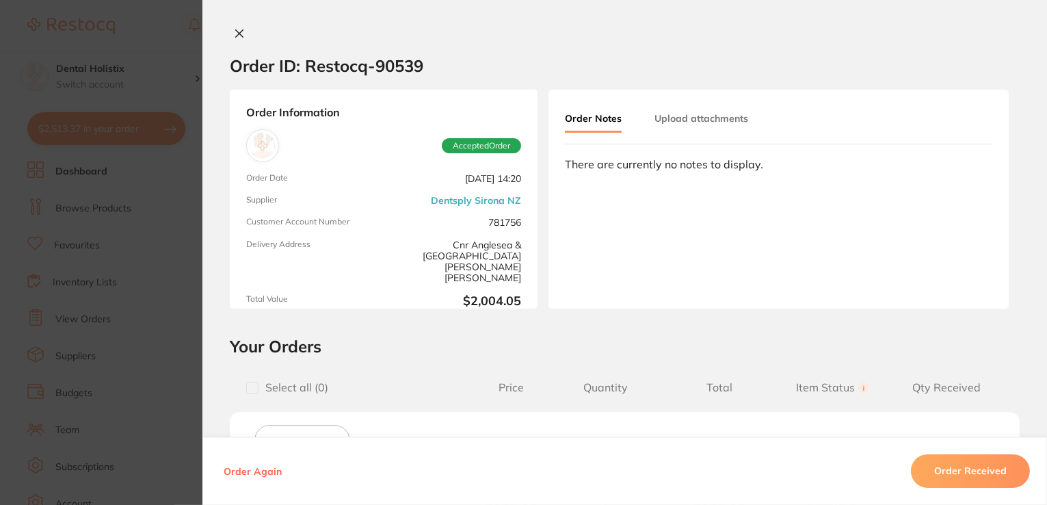
click at [1042, 171] on div "Order Information Accepted Order Order Date [DATE] 14:20 Supplier Dentsply Siro…" at bounding box center [624, 199] width 844 height 219
click at [1039, 332] on div "Order ID: Restocq- 90539 Order Information Accepted Order Order Date [DATE] 14:…" at bounding box center [624, 265] width 844 height 477
drag, startPoint x: 1039, startPoint y: 332, endPoint x: 1032, endPoint y: 351, distance: 19.7
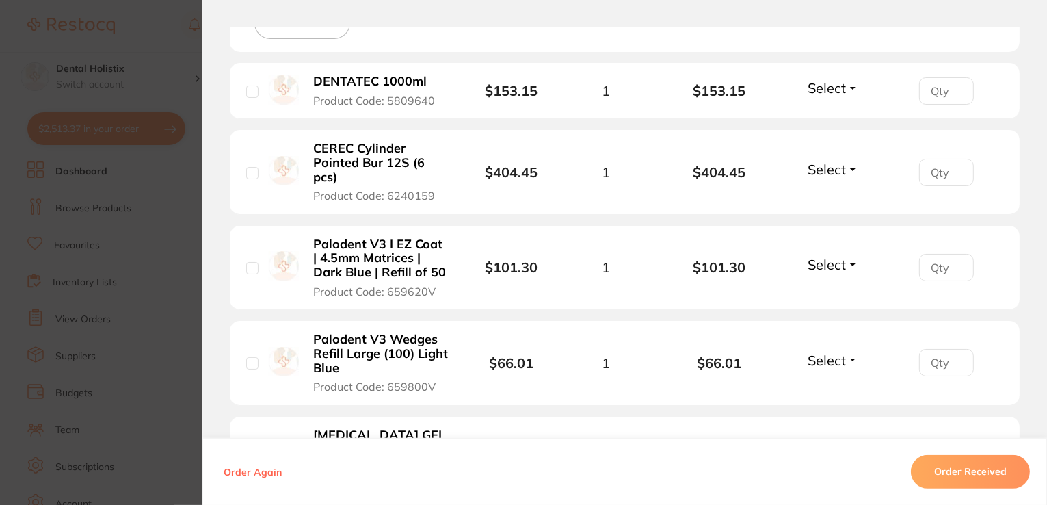
drag, startPoint x: 1044, startPoint y: 314, endPoint x: 1034, endPoint y: 339, distance: 27.3
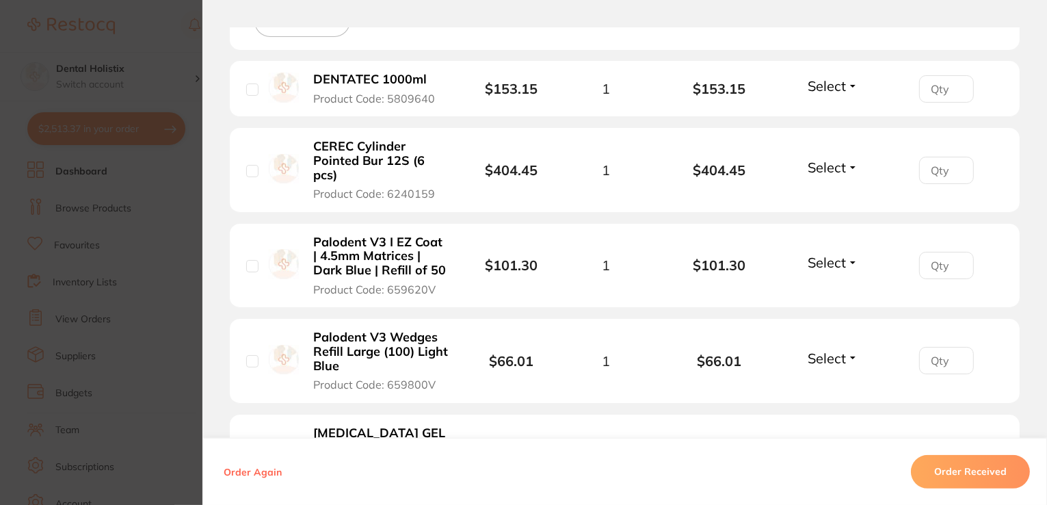
click at [1042, 419] on section "Your Orders Select all ( 0 ) Price Quantity Total Item Status You can use this …" at bounding box center [624, 409] width 844 height 985
click at [1039, 107] on section "Your Orders Select all ( 0 ) Price Quantity Total Item Status You can use this …" at bounding box center [624, 409] width 844 height 985
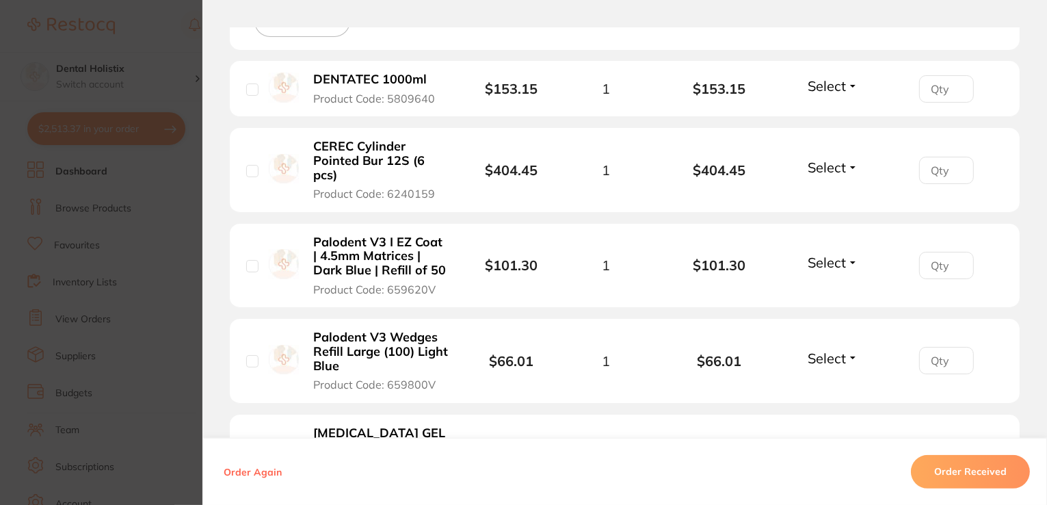
click at [1039, 345] on section "Your Orders Select all ( 0 ) Price Quantity Total Item Status You can use this …" at bounding box center [624, 409] width 844 height 985
drag, startPoint x: 1047, startPoint y: 441, endPoint x: 782, endPoint y: 36, distance: 483.9
click at [782, 36] on div "Save To List" at bounding box center [625, 20] width 790 height 57
click at [1034, 49] on section "Your Orders Select all ( 0 ) Price Quantity Total Item Status You can use this …" at bounding box center [624, 409] width 844 height 985
click at [1046, 23] on div "Order ID: Restocq- 90539 Order Information Accepted Order Order Date [DATE] 14:…" at bounding box center [624, 252] width 844 height 505
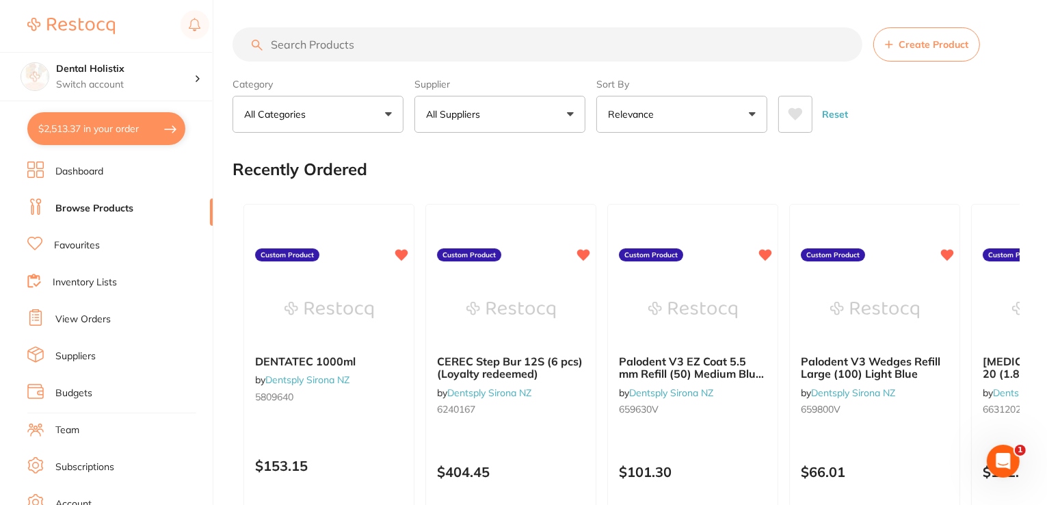
click at [566, 116] on button "All Suppliers" at bounding box center [499, 114] width 171 height 37
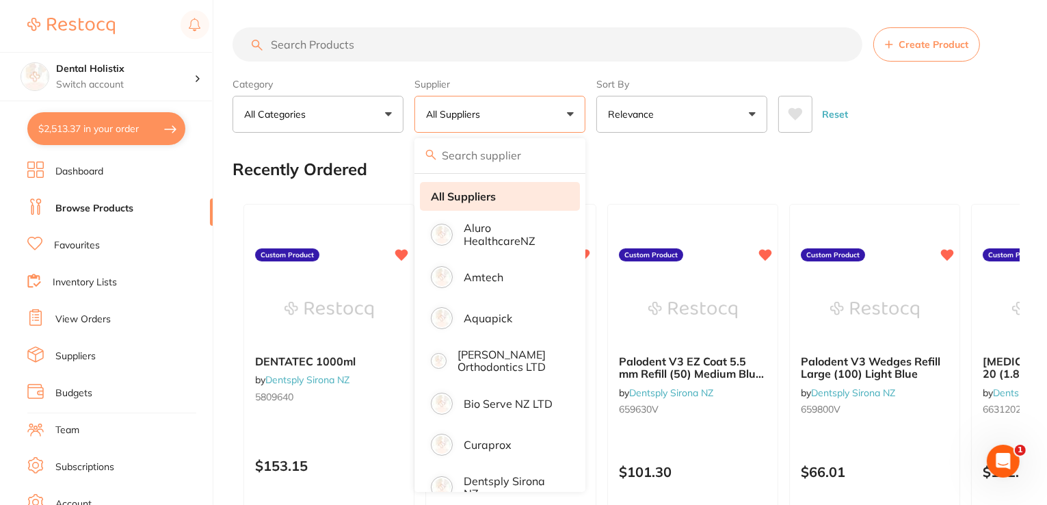
click at [464, 192] on strong "All Suppliers" at bounding box center [463, 196] width 65 height 12
click at [107, 132] on button "$2,513.37 in your order" at bounding box center [106, 128] width 158 height 33
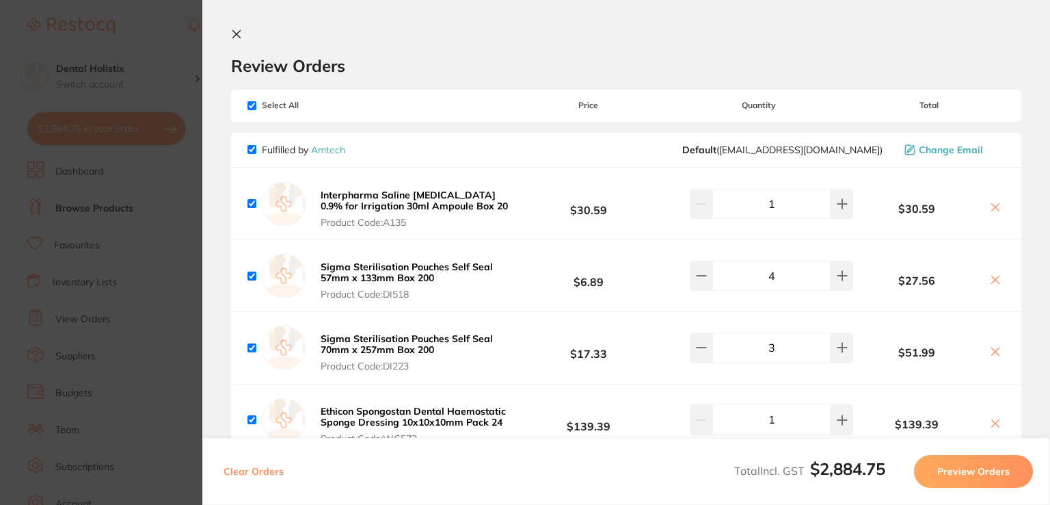
click at [232, 34] on icon at bounding box center [236, 34] width 11 height 11
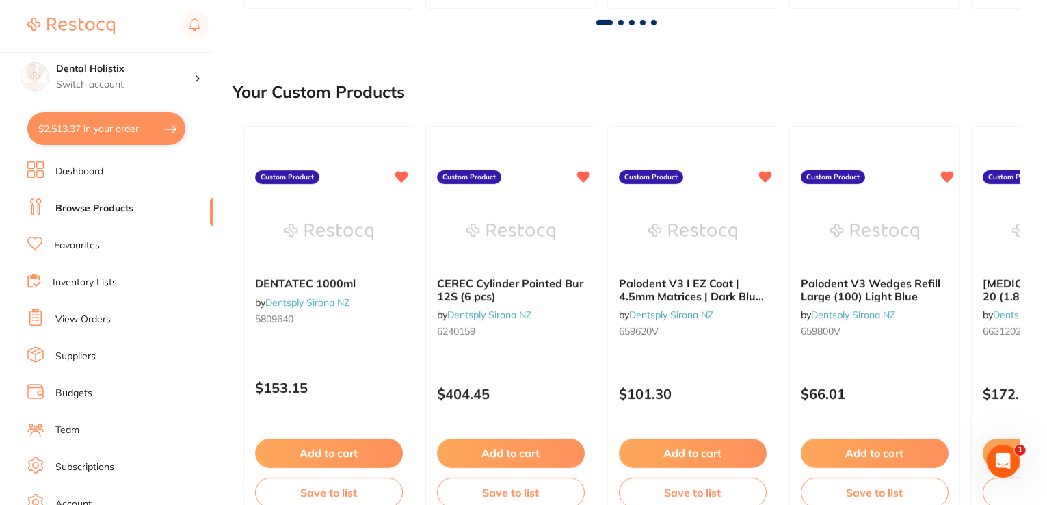
click at [86, 321] on link "View Orders" at bounding box center [82, 319] width 55 height 14
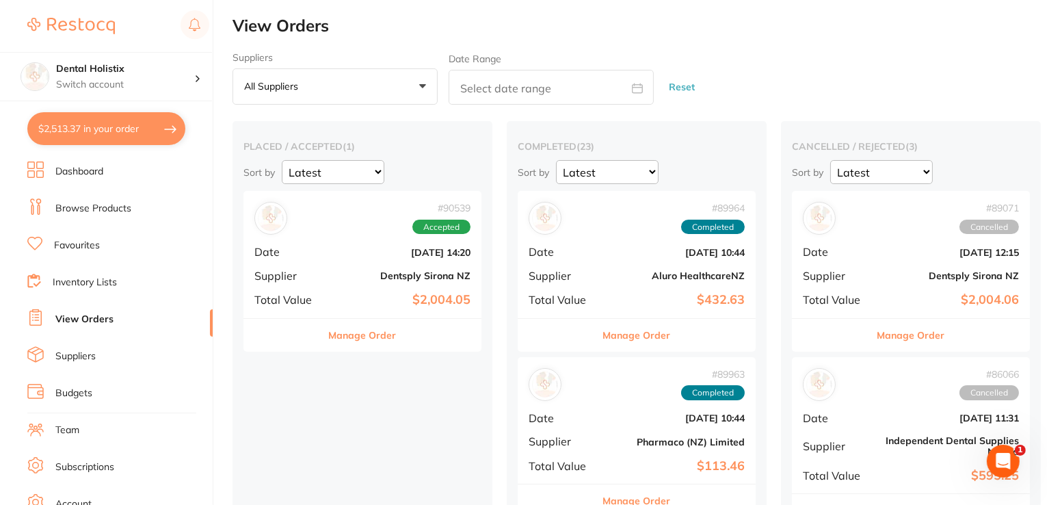
click at [105, 211] on link "Browse Products" at bounding box center [93, 209] width 76 height 14
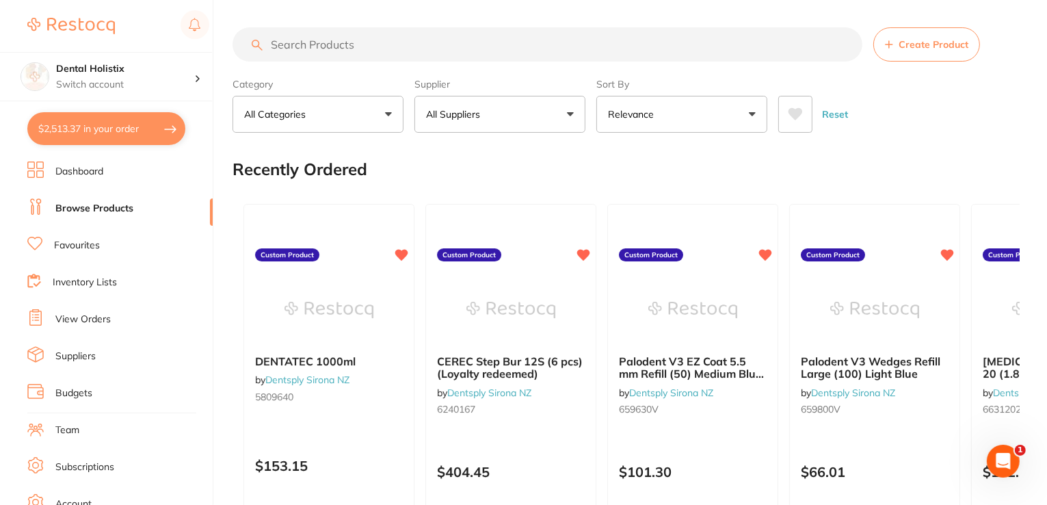
drag, startPoint x: 1049, startPoint y: 120, endPoint x: 831, endPoint y: 14, distance: 243.1
click at [159, 129] on button "$2,513.37 in your order" at bounding box center [106, 128] width 158 height 33
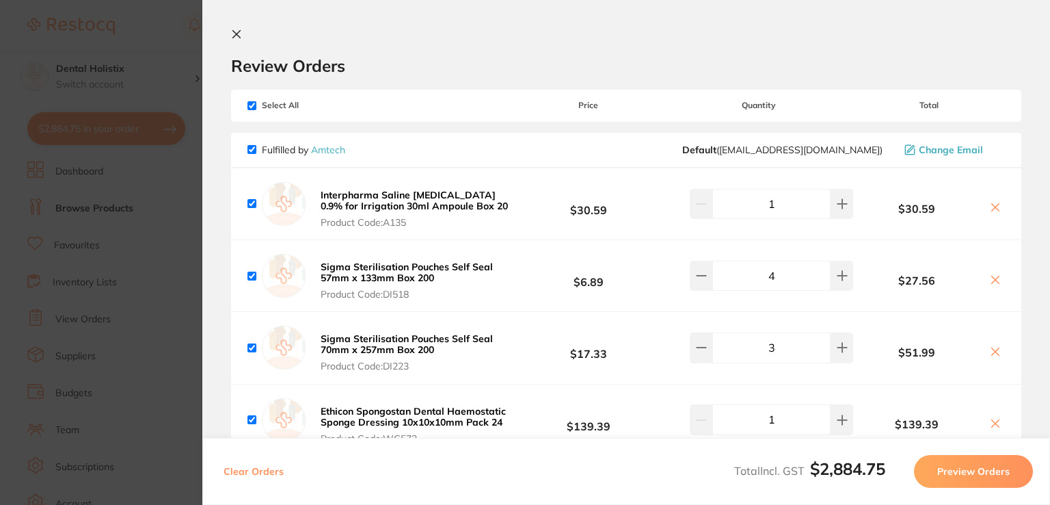
click at [252, 150] on input "checkbox" at bounding box center [251, 149] width 9 height 9
checkbox input "false"
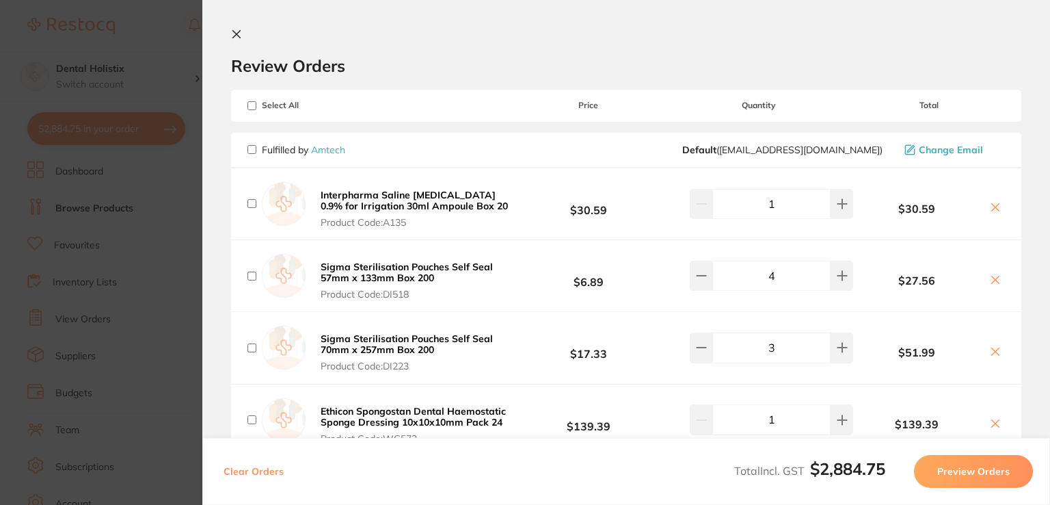
checkbox input "false"
drag, startPoint x: 1047, startPoint y: 104, endPoint x: 933, endPoint y: 63, distance: 121.3
click at [933, 63] on h2 "Review Orders" at bounding box center [626, 65] width 790 height 21
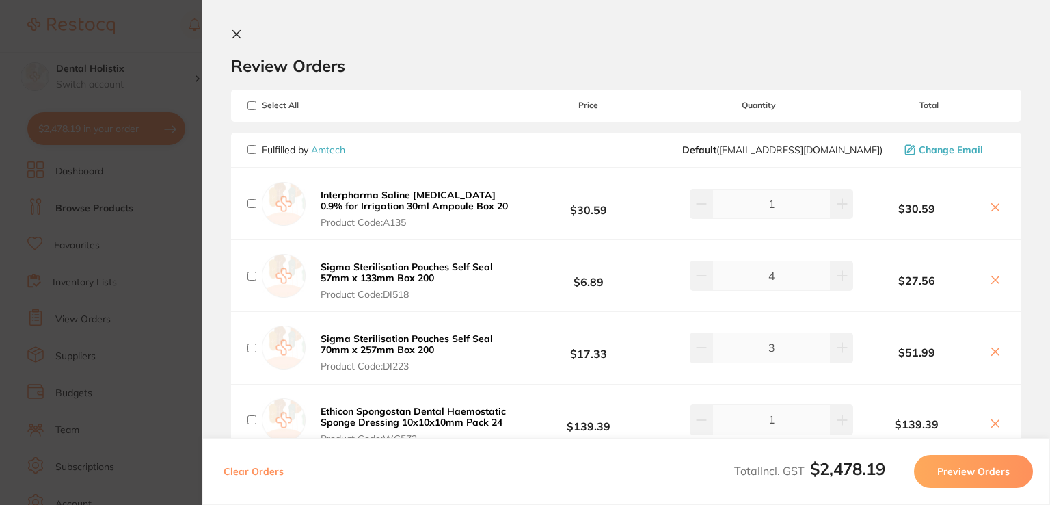
click at [241, 33] on icon at bounding box center [236, 34] width 11 height 11
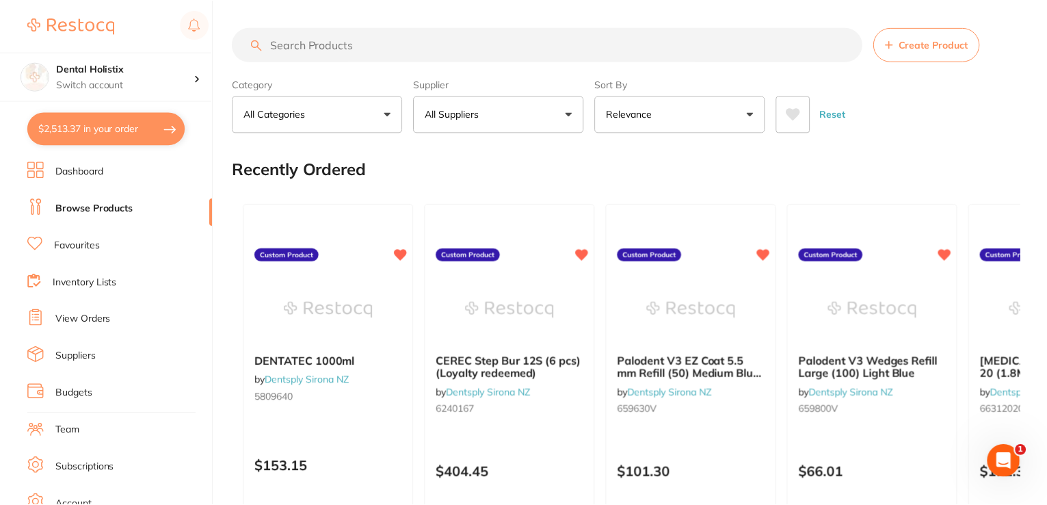
scroll to position [588, 0]
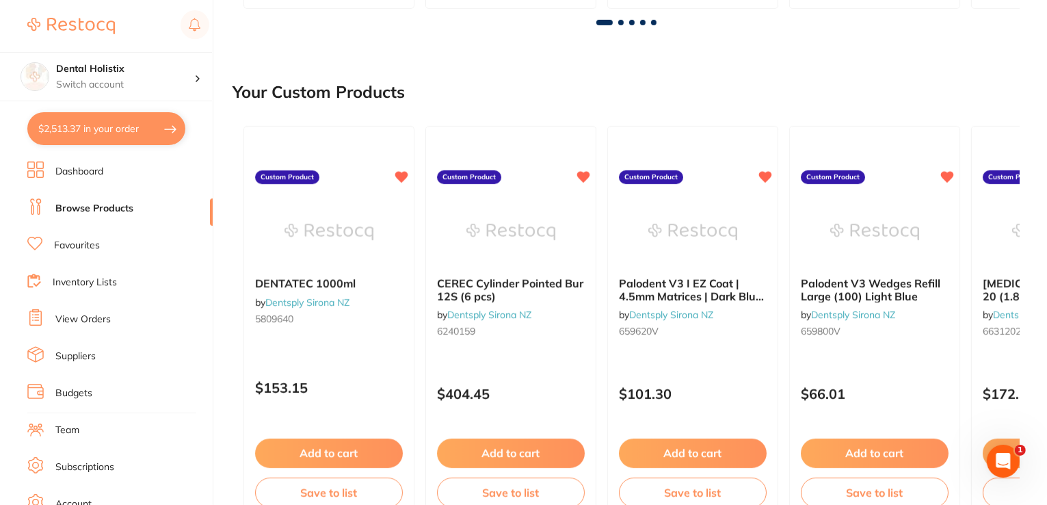
click at [163, 135] on button "$2,513.37 in your order" at bounding box center [106, 128] width 158 height 33
checkbox input "true"
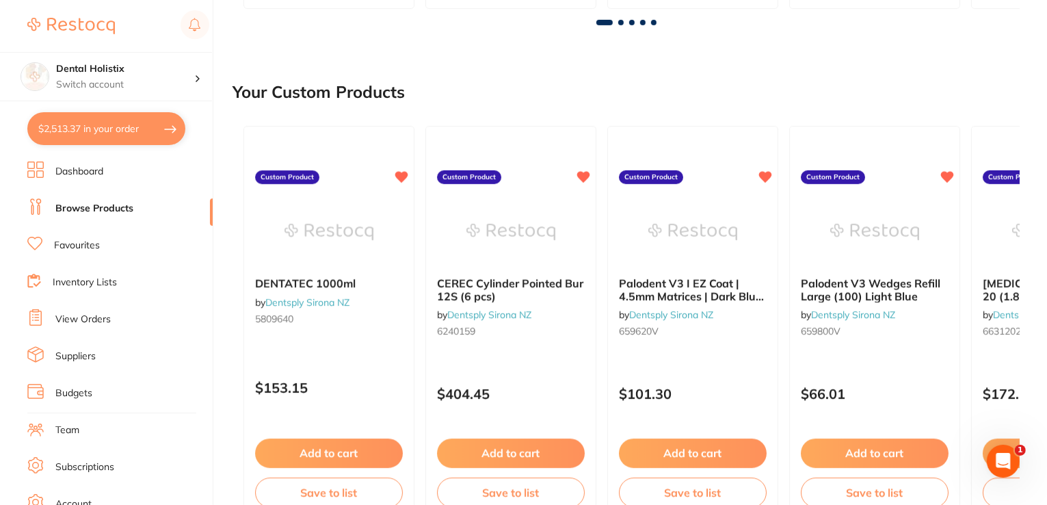
checkbox input "true"
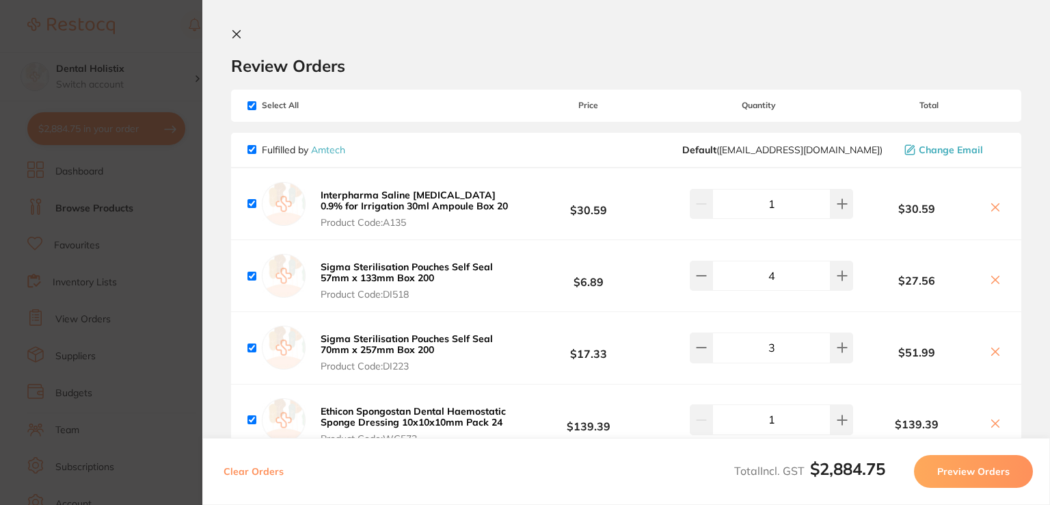
scroll to position [441, 0]
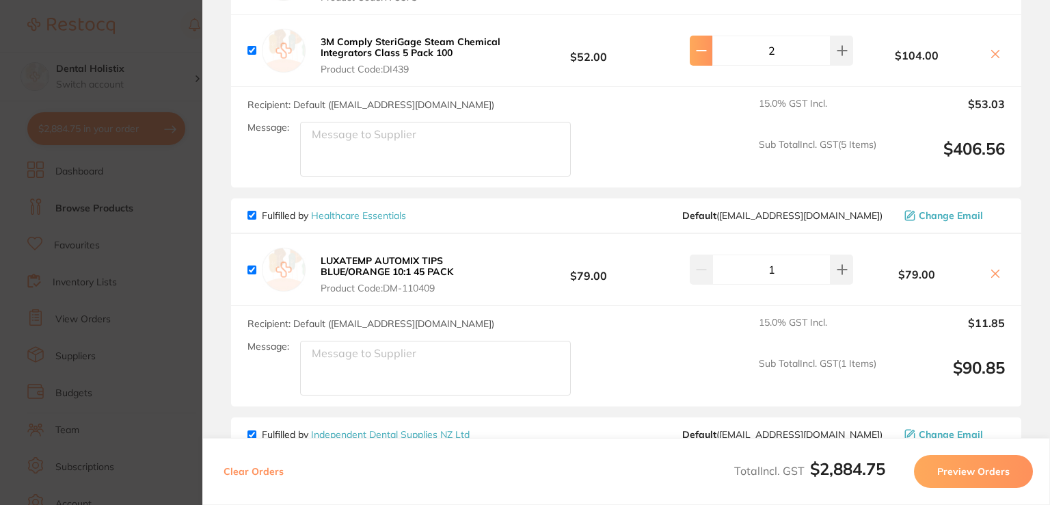
click at [704, 45] on icon at bounding box center [701, 50] width 11 height 11
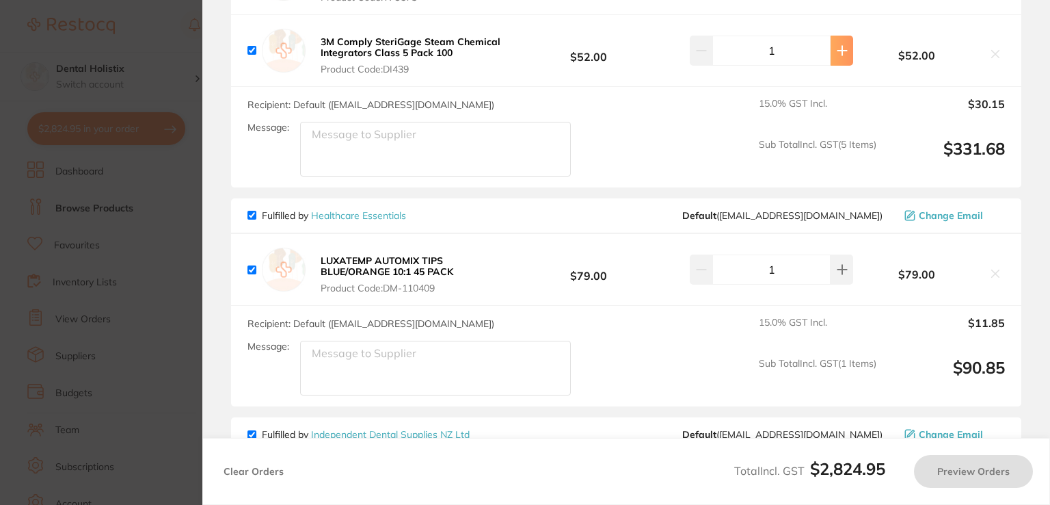
click at [841, 53] on icon at bounding box center [842, 50] width 11 height 11
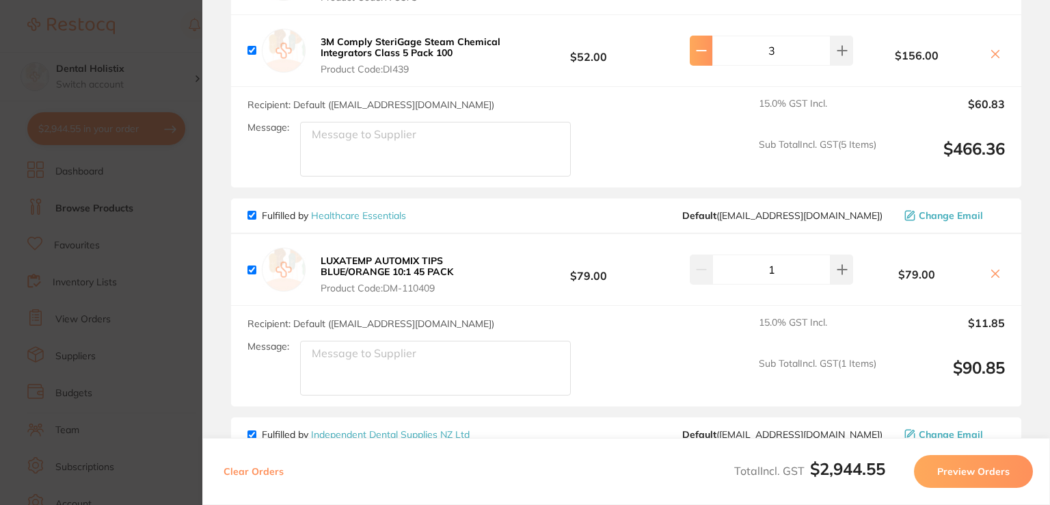
click at [701, 56] on button at bounding box center [701, 51] width 23 height 30
type input "2"
drag, startPoint x: 1047, startPoint y: 178, endPoint x: 1047, endPoint y: 92, distance: 86.1
click at [1047, 92] on section "Review Orders Your orders are being processed and we will notify you once we ha…" at bounding box center [626, 252] width 848 height 505
drag, startPoint x: 1048, startPoint y: 197, endPoint x: 1036, endPoint y: 158, distance: 40.7
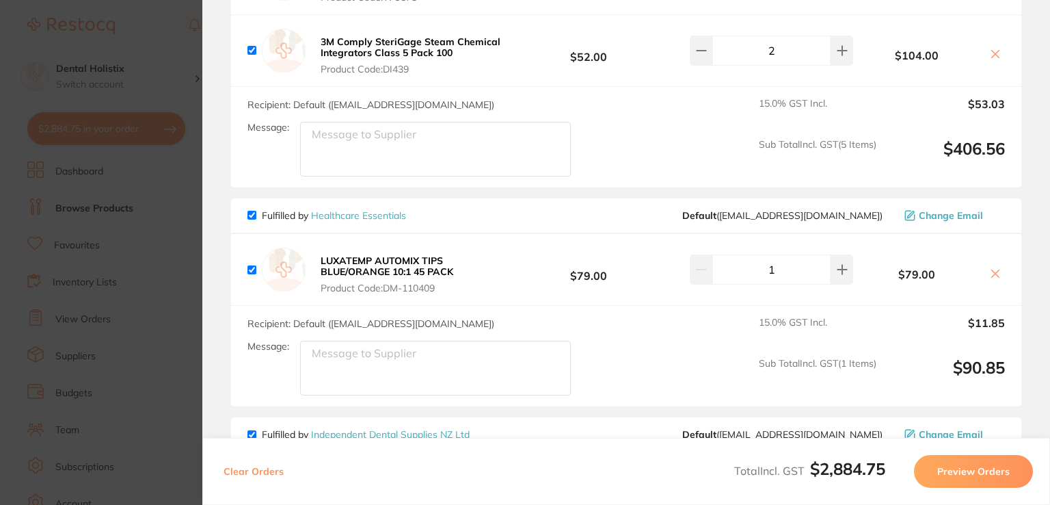
click at [1036, 158] on section "Review Orders Your orders are being processed and we will notify you once we ha…" at bounding box center [626, 252] width 848 height 505
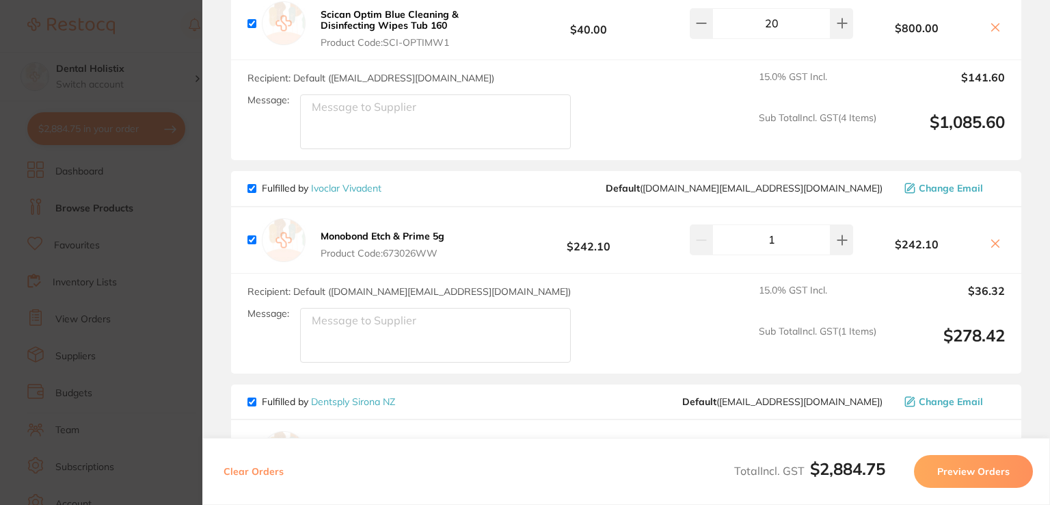
scroll to position [1765, 0]
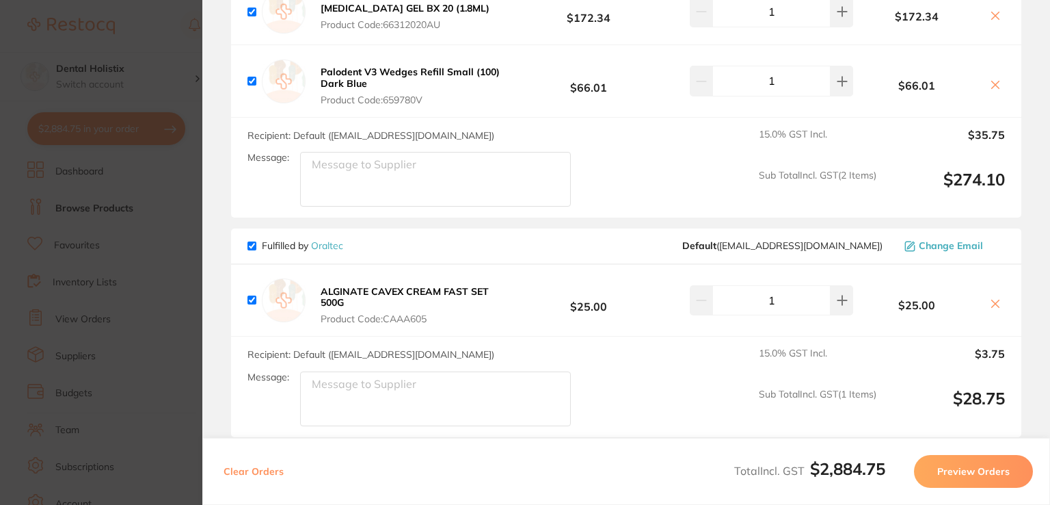
click at [1047, 438] on div "Clear Orders Total Incl. GST $2,884.75 Preview Orders" at bounding box center [626, 471] width 848 height 67
drag, startPoint x: 1046, startPoint y: 459, endPoint x: 681, endPoint y: 458, distance: 365.1
click at [681, 458] on div "Clear Orders Total Incl. GST $2,884.75 Preview Orders" at bounding box center [626, 471] width 848 height 67
drag, startPoint x: 1049, startPoint y: 404, endPoint x: 708, endPoint y: 426, distance: 341.8
click at [708, 426] on div "Recipient: Default ( [EMAIL_ADDRESS][DOMAIN_NAME] ) Message: 15.0 % GST Incl. $…" at bounding box center [626, 386] width 790 height 100
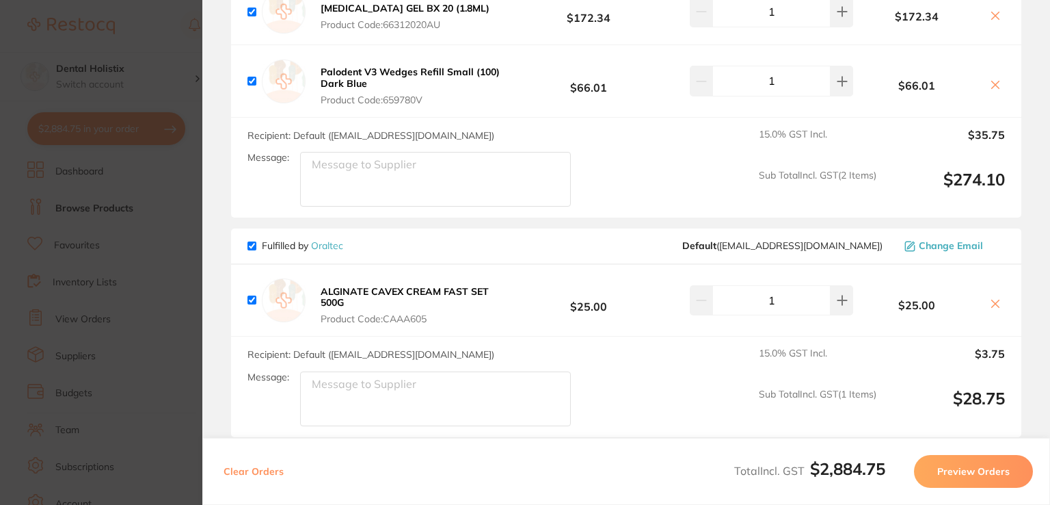
click at [1049, 438] on div "Clear Orders Total Incl. GST $2,884.75 Preview Orders" at bounding box center [626, 471] width 848 height 67
click at [1045, 329] on section "Review Orders Your orders are being processed and we will notify you once we ha…" at bounding box center [626, 252] width 848 height 505
drag, startPoint x: 1045, startPoint y: 329, endPoint x: 696, endPoint y: 397, distance: 355.3
click at [696, 397] on div "Recipient: Default ( [EMAIL_ADDRESS][DOMAIN_NAME] ) Message: 15.0 % GST Incl. $…" at bounding box center [626, 386] width 790 height 100
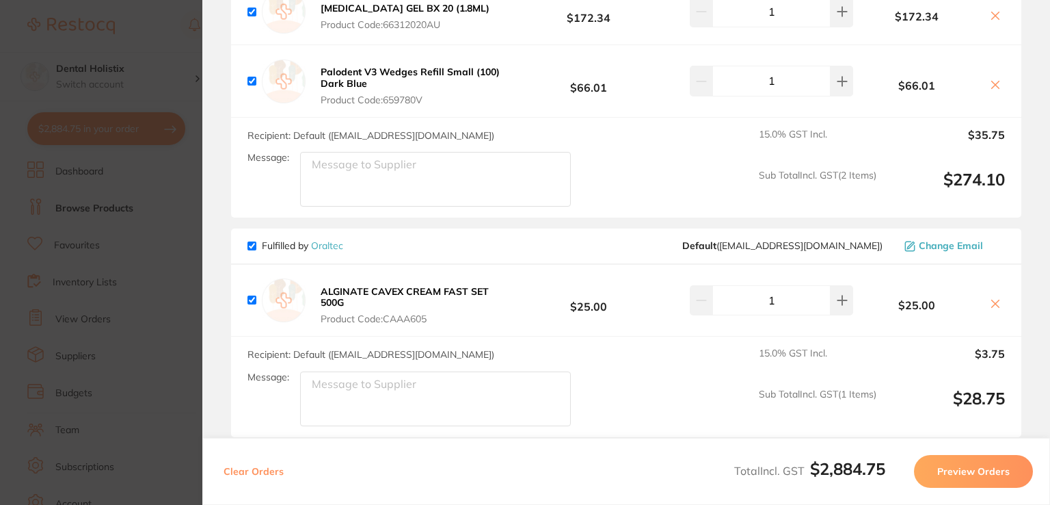
click at [1045, 10] on section "Review Orders Your orders are being processed and we will notify you once we ha…" at bounding box center [626, 252] width 848 height 505
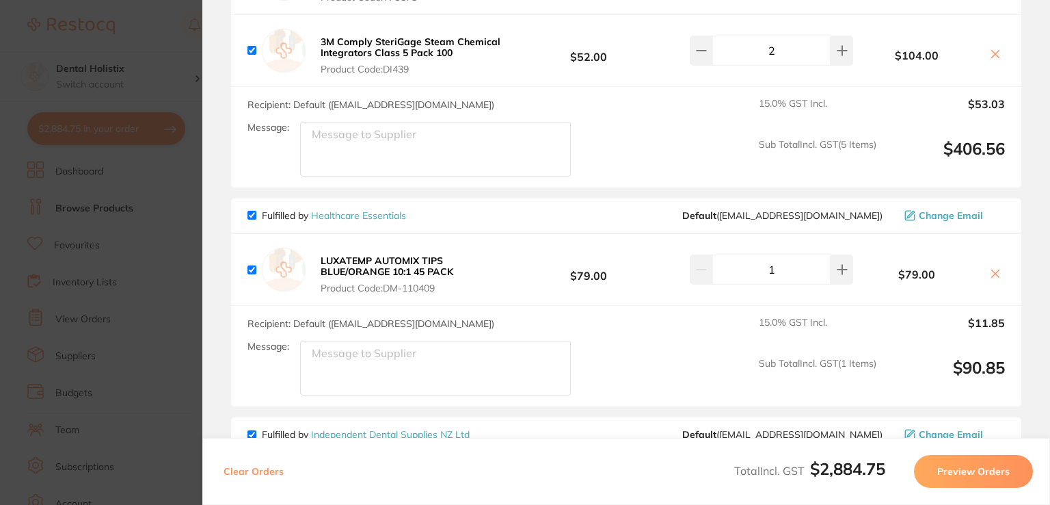
scroll to position [0, 0]
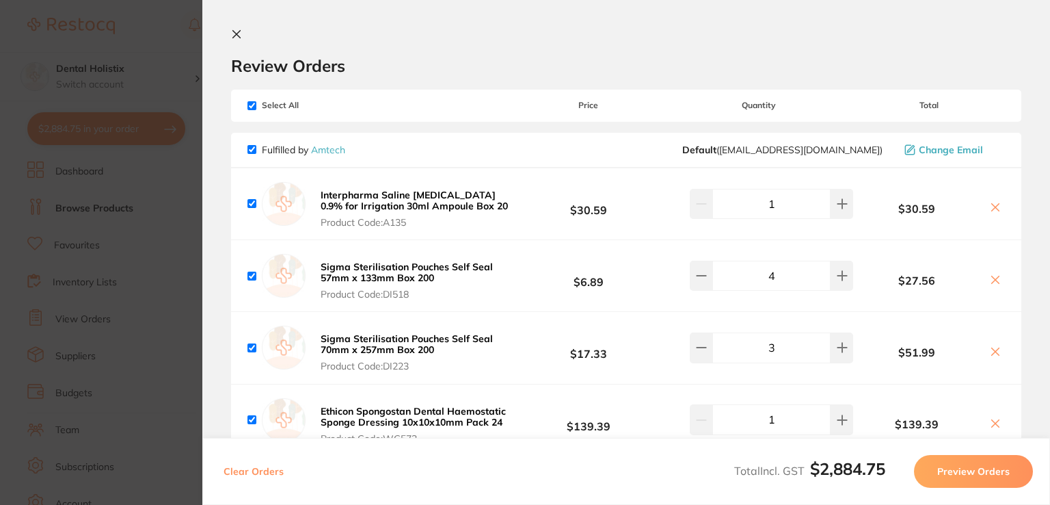
click at [237, 32] on icon at bounding box center [236, 34] width 11 height 11
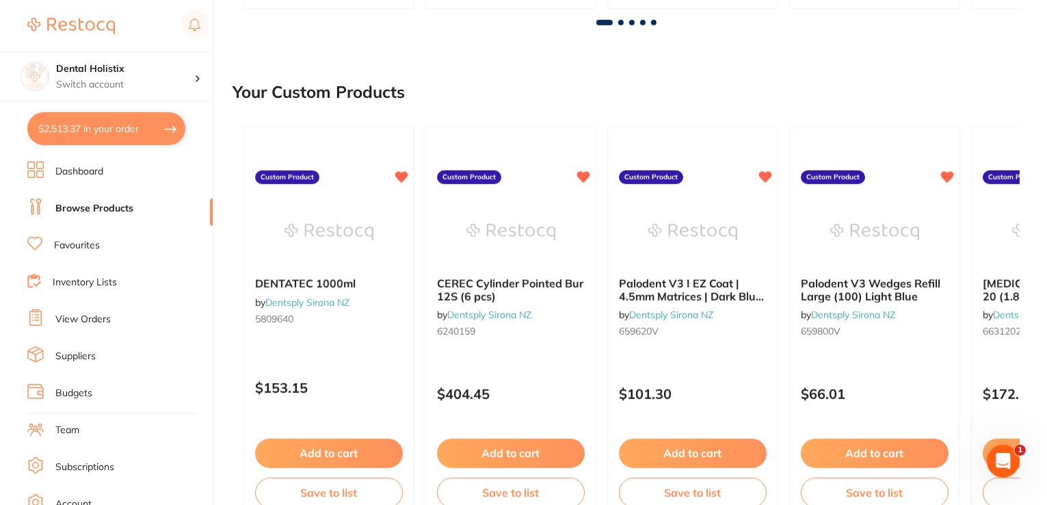
click at [621, 24] on span at bounding box center [620, 22] width 5 height 5
click at [599, 21] on span at bounding box center [598, 22] width 5 height 5
